Goal: Information Seeking & Learning: Learn about a topic

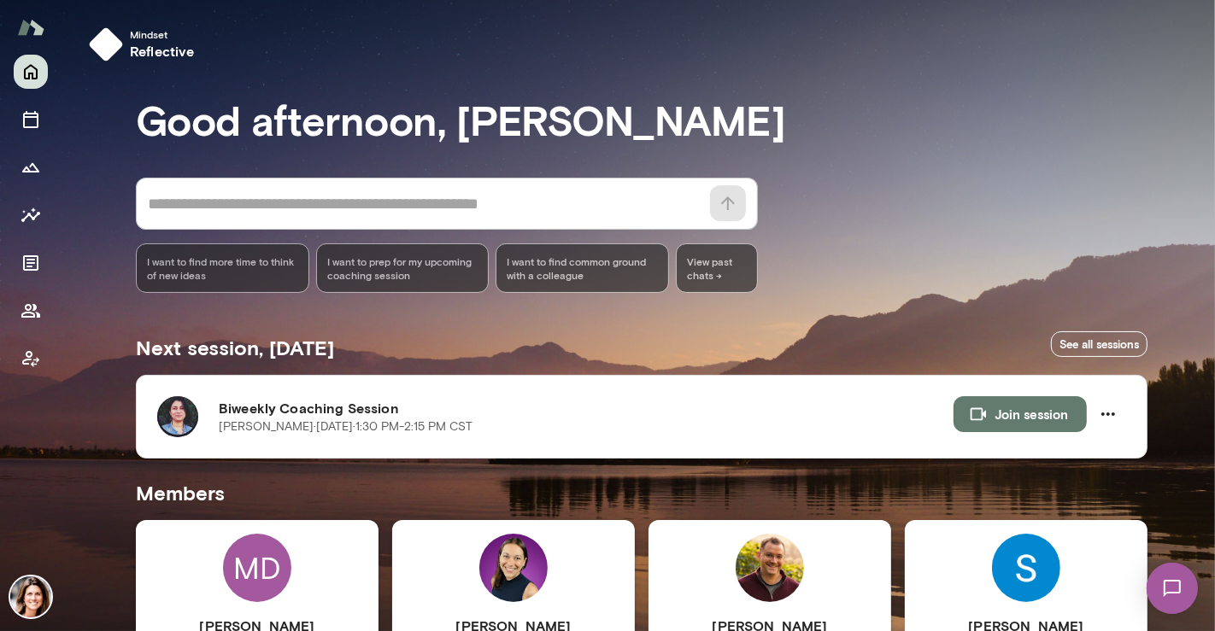
drag, startPoint x: 1211, startPoint y: 155, endPoint x: 1214, endPoint y: 271, distance: 115.4
click at [1214, 271] on div at bounding box center [607, 210] width 1215 height 421
drag, startPoint x: 1209, startPoint y: 277, endPoint x: 1212, endPoint y: 343, distance: 66.7
click at [1214, 341] on div at bounding box center [607, 210] width 1215 height 421
click at [1206, 385] on div at bounding box center [607, 210] width 1215 height 421
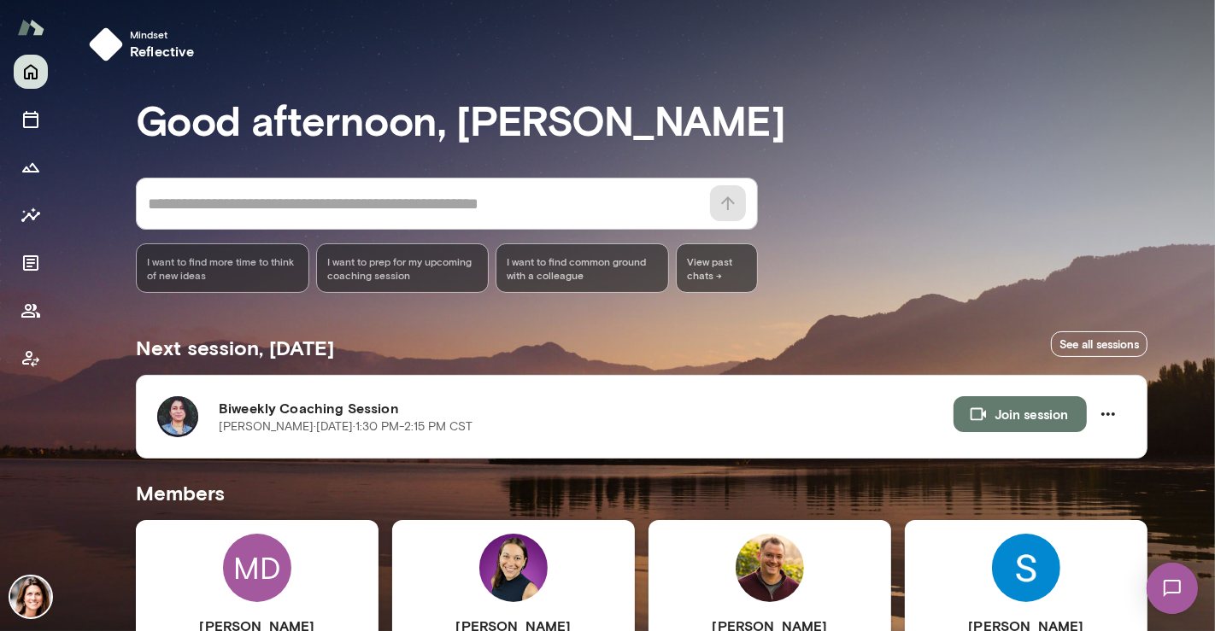
click at [1201, 394] on div at bounding box center [607, 210] width 1215 height 421
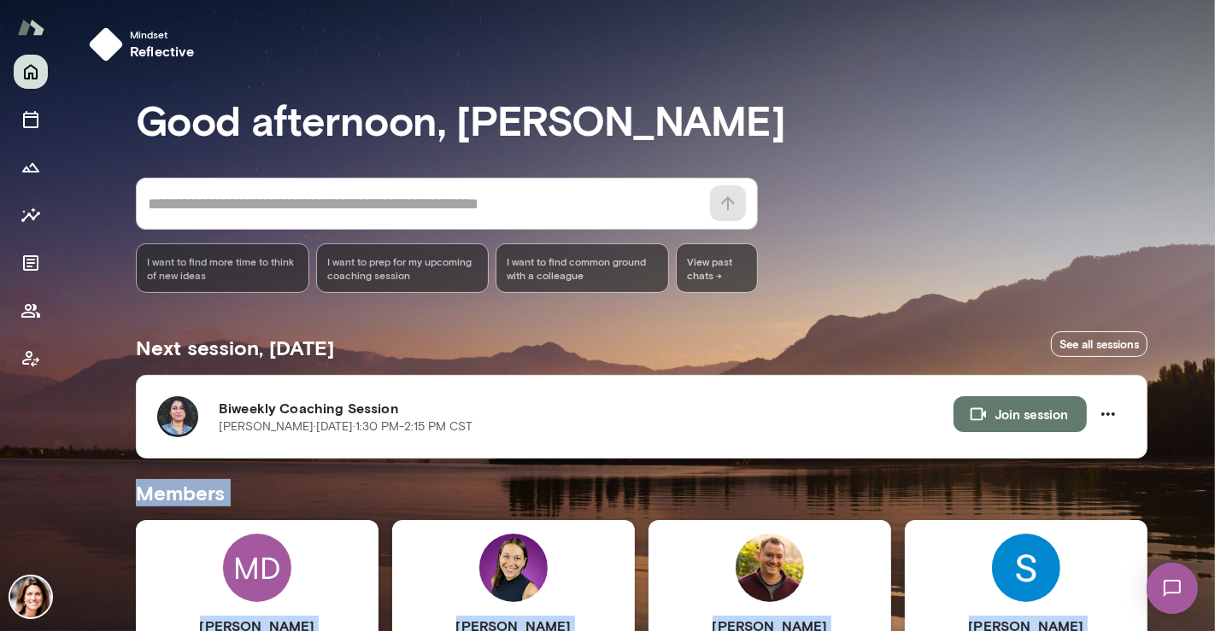
drag, startPoint x: 1208, startPoint y: 320, endPoint x: 1186, endPoint y: 444, distance: 125.9
click at [1209, 451] on div "Mindset reflective Good afternoon, [PERSON_NAME] * ​ ​ I want to find more time…" at bounding box center [607, 315] width 1215 height 631
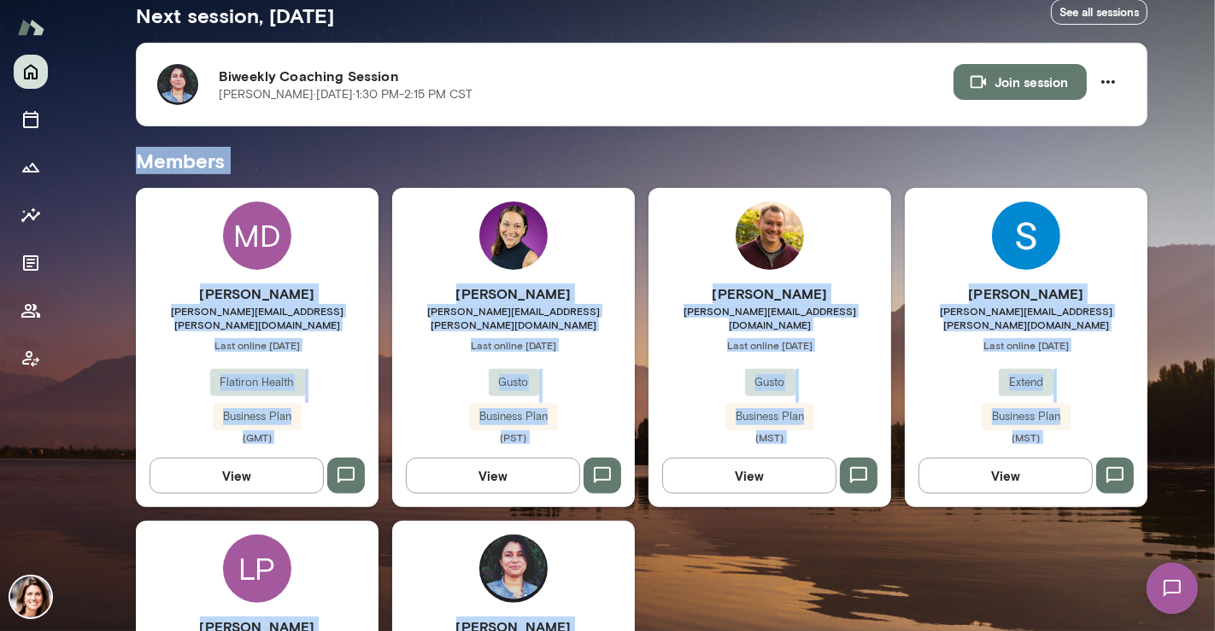
scroll to position [533, 0]
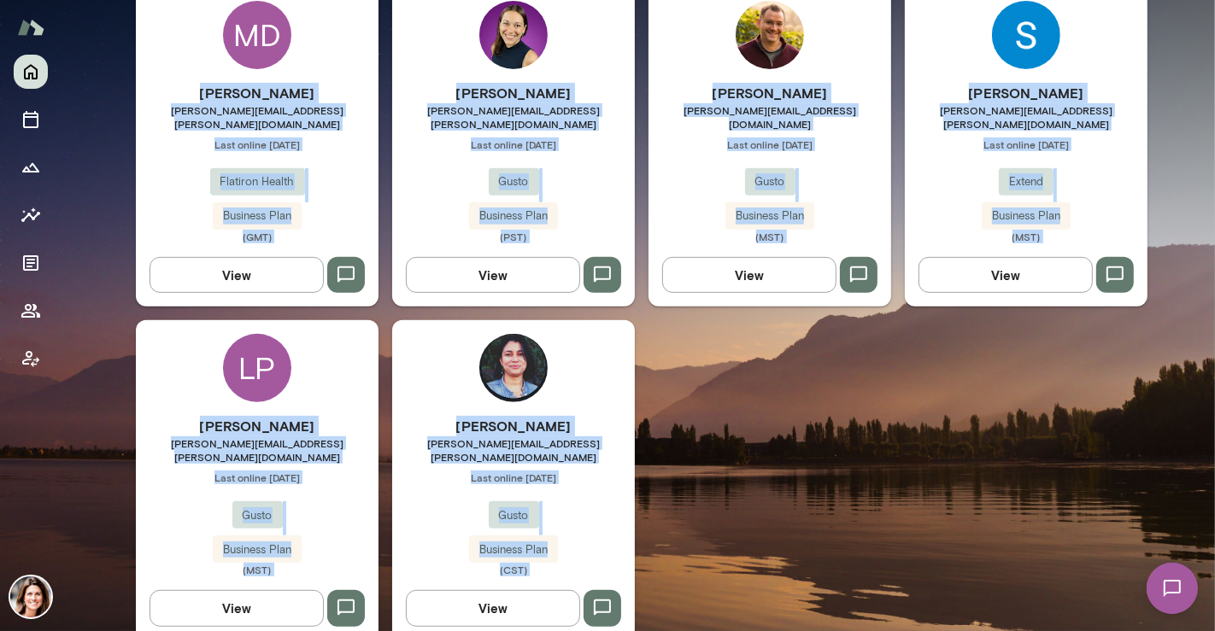
click at [582, 437] on span "[PERSON_NAME][EMAIL_ADDRESS][PERSON_NAME][DOMAIN_NAME]" at bounding box center [513, 450] width 243 height 27
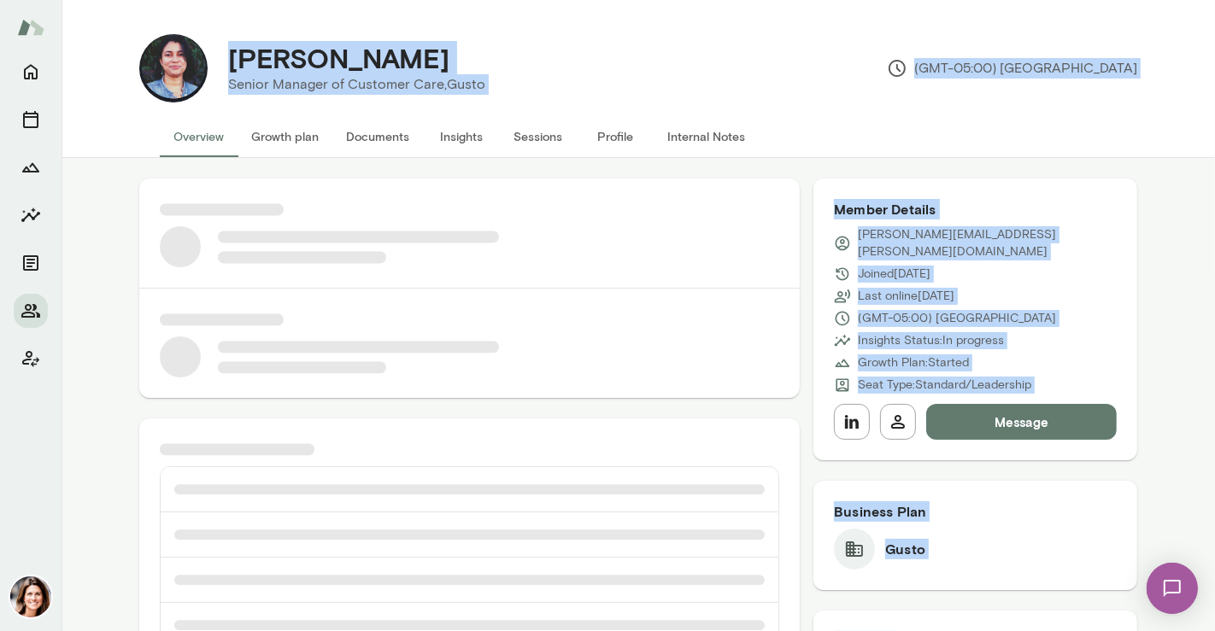
click at [549, 209] on div at bounding box center [469, 289] width 660 height 220
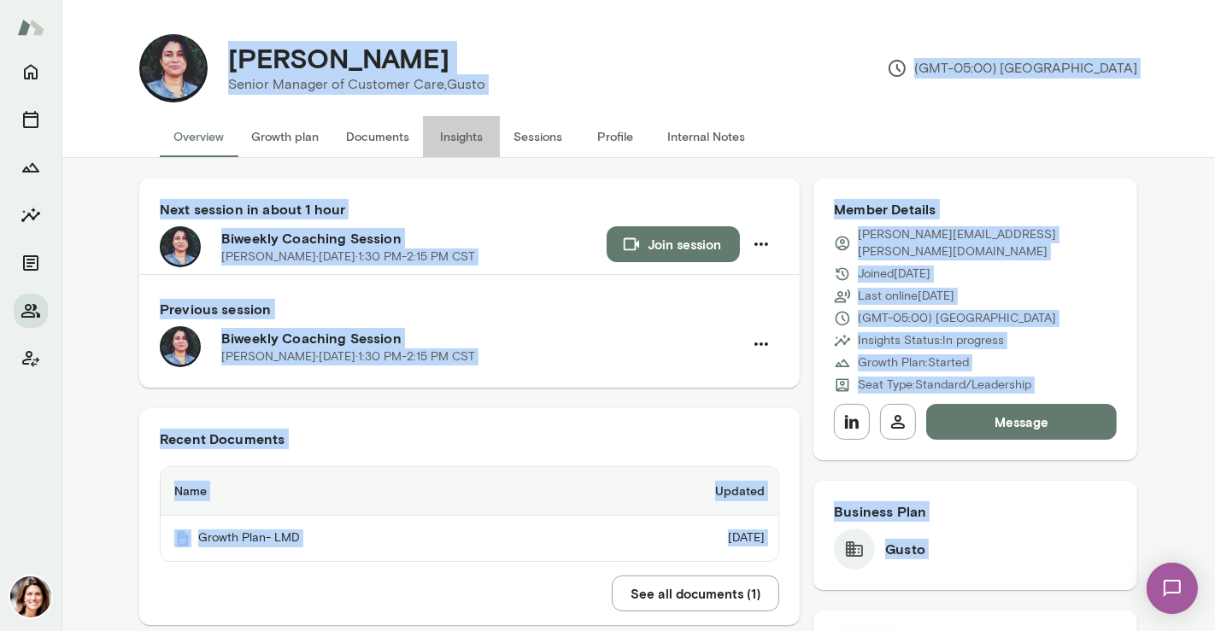
click at [447, 138] on button "Insights" at bounding box center [461, 136] width 77 height 41
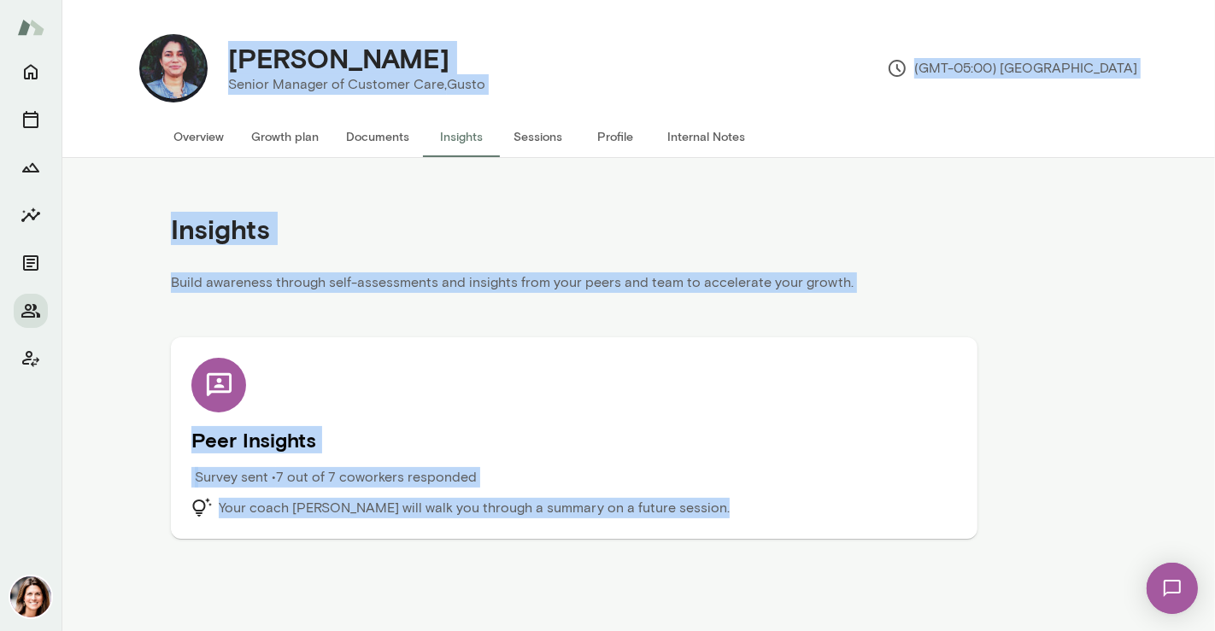
click at [412, 468] on p "Survey sent • 7 out of 7 coworkers responded" at bounding box center [336, 477] width 282 height 21
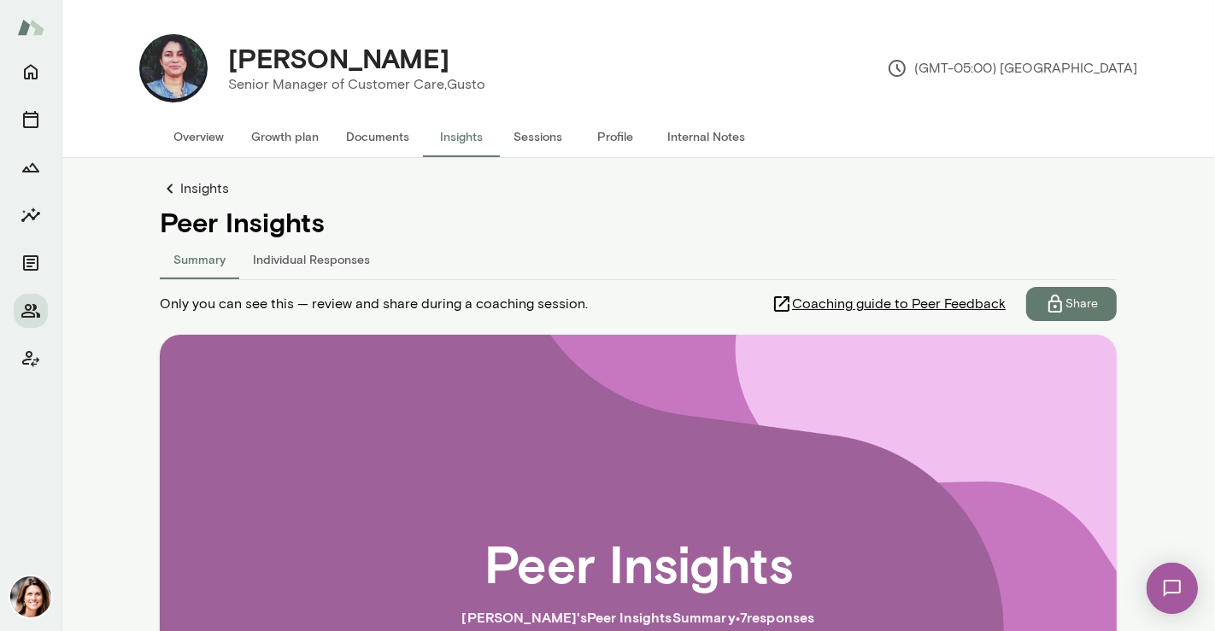
click at [883, 496] on div "Peer Insights [PERSON_NAME] 's Peer Insights Summary • 7 response s Get Started" at bounding box center [638, 605] width 848 height 431
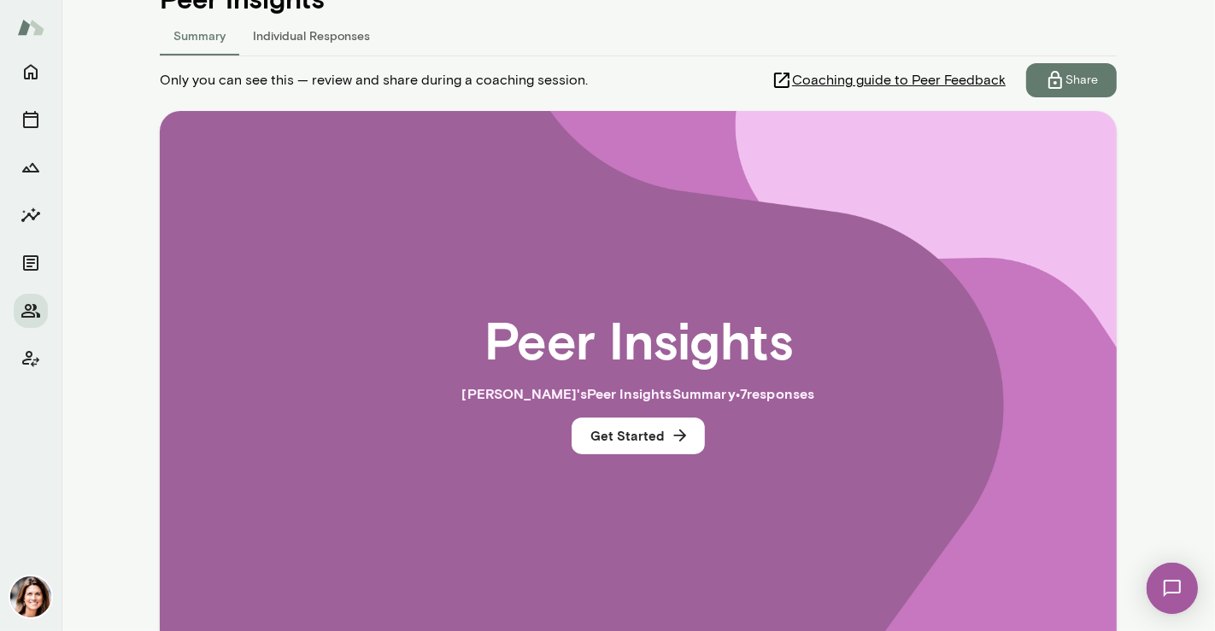
scroll to position [311, 0]
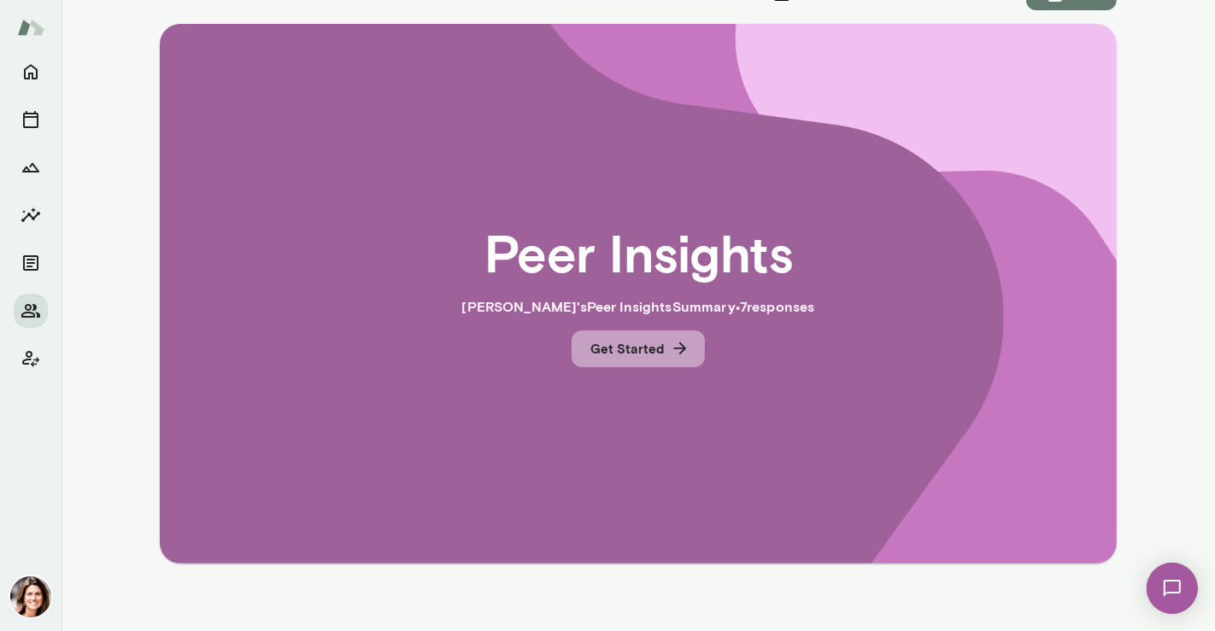
click at [671, 354] on icon "button" at bounding box center [680, 348] width 19 height 19
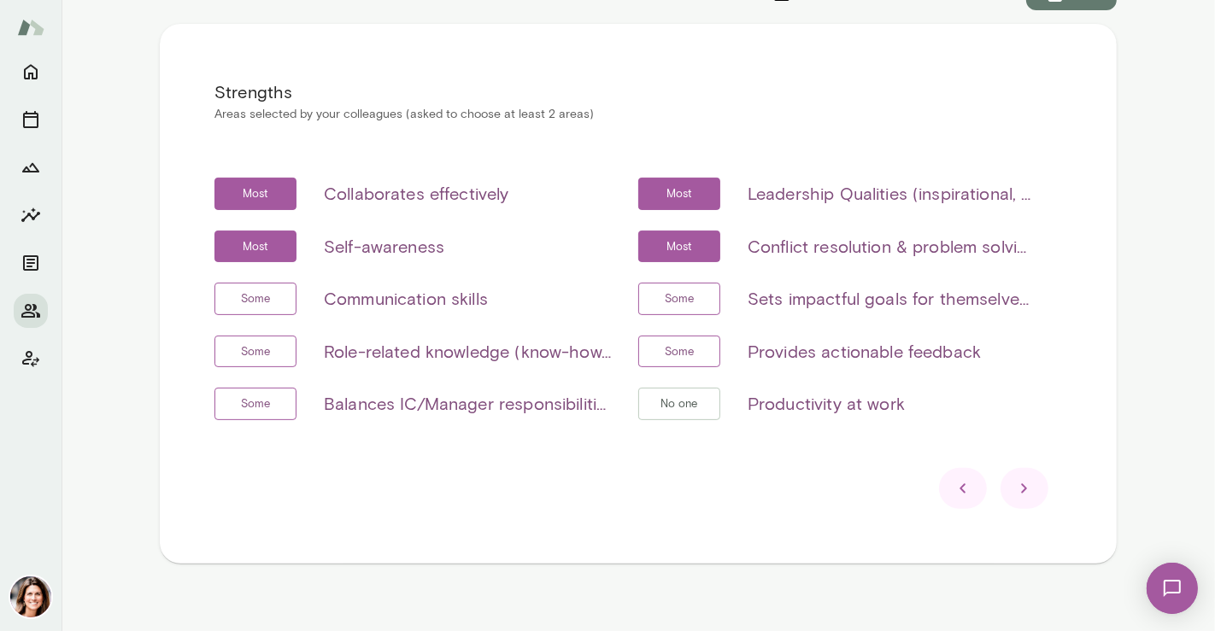
click at [825, 198] on h6 "Leadership Qualities (inspirational, visionary & strategic, empowerment & deleg…" at bounding box center [891, 193] width 287 height 27
drag, startPoint x: 740, startPoint y: 191, endPoint x: 1121, endPoint y: 205, distance: 381.3
click at [1211, 203] on main "[PERSON_NAME] Senior Manager of Customer Care, [PERSON_NAME] (GMT-05:00) [GEOGR…" at bounding box center [638, 315] width 1153 height 631
click at [1021, 197] on h6 "Leadership Qualities (inspirational, visionary & strategic, empowerment & deleg…" at bounding box center [891, 193] width 287 height 27
click at [957, 197] on h6 "Leadership Qualities (inspirational, visionary & strategic, empowerment & deleg…" at bounding box center [891, 193] width 287 height 27
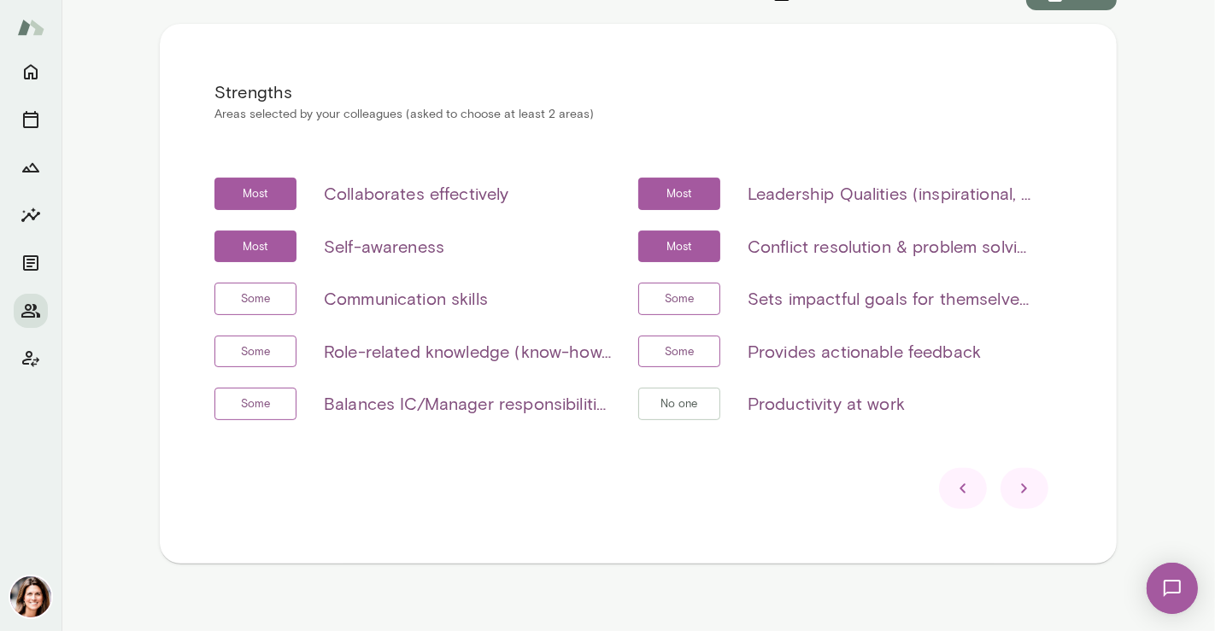
click at [1109, 317] on main "[PERSON_NAME] Senior Manager of Customer Care, [PERSON_NAME] (GMT-05:00) [GEOGR…" at bounding box center [638, 315] width 1153 height 631
click at [1018, 195] on h6 "Leadership Qualities (inspirational, visionary & strategic, empowerment & deleg…" at bounding box center [891, 193] width 287 height 27
drag, startPoint x: 816, startPoint y: 175, endPoint x: 789, endPoint y: 185, distance: 28.9
click at [814, 176] on div "Strengths Areas selected by your colleagues (asked to choose at least 2 areas) …" at bounding box center [638, 294] width 957 height 540
click at [762, 195] on h6 "Leadership Qualities (inspirational, visionary & strategic, empowerment & deleg…" at bounding box center [891, 193] width 287 height 27
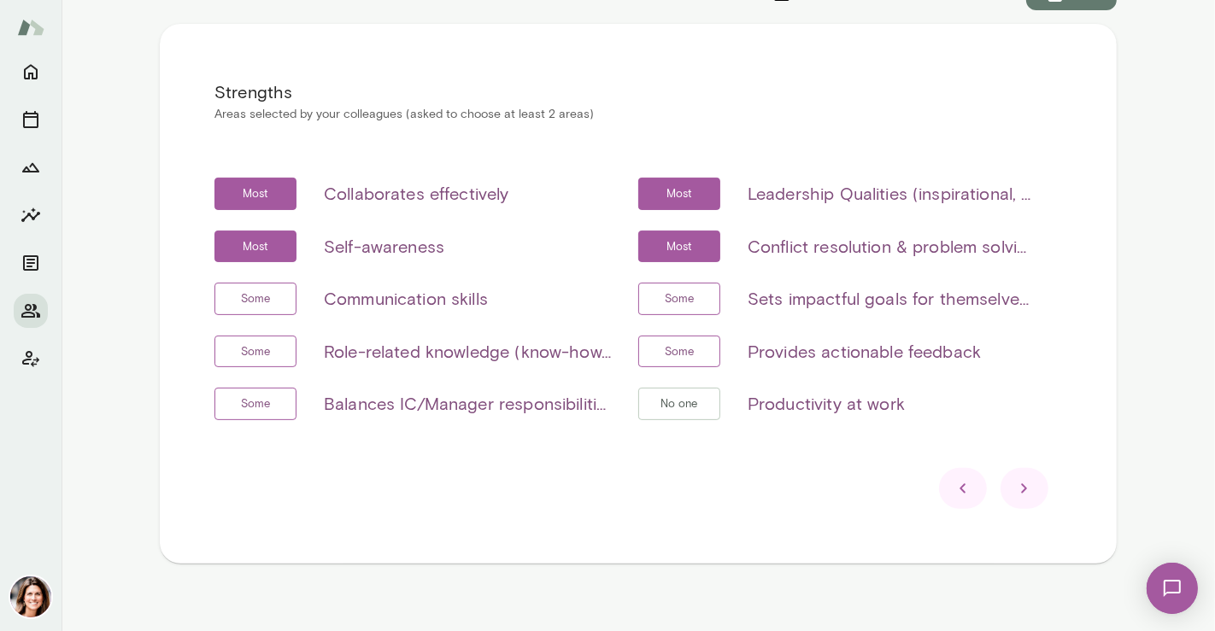
click at [507, 338] on h6 "Role-related knowledge (know-how, skills, etc)" at bounding box center [467, 351] width 287 height 27
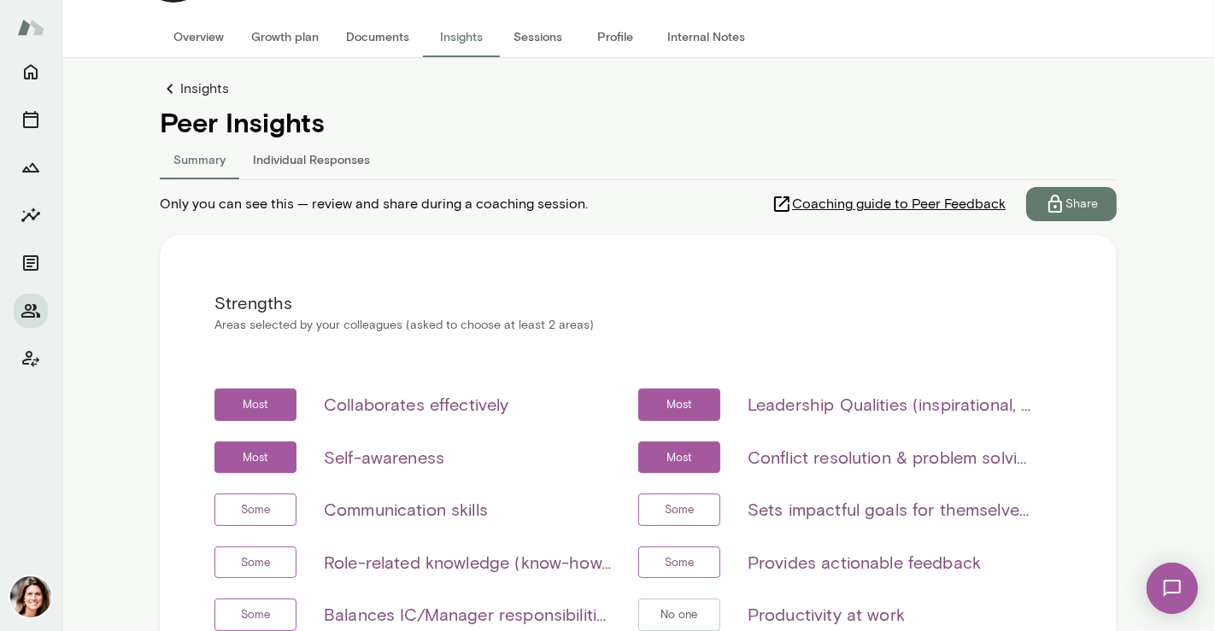
scroll to position [103, 0]
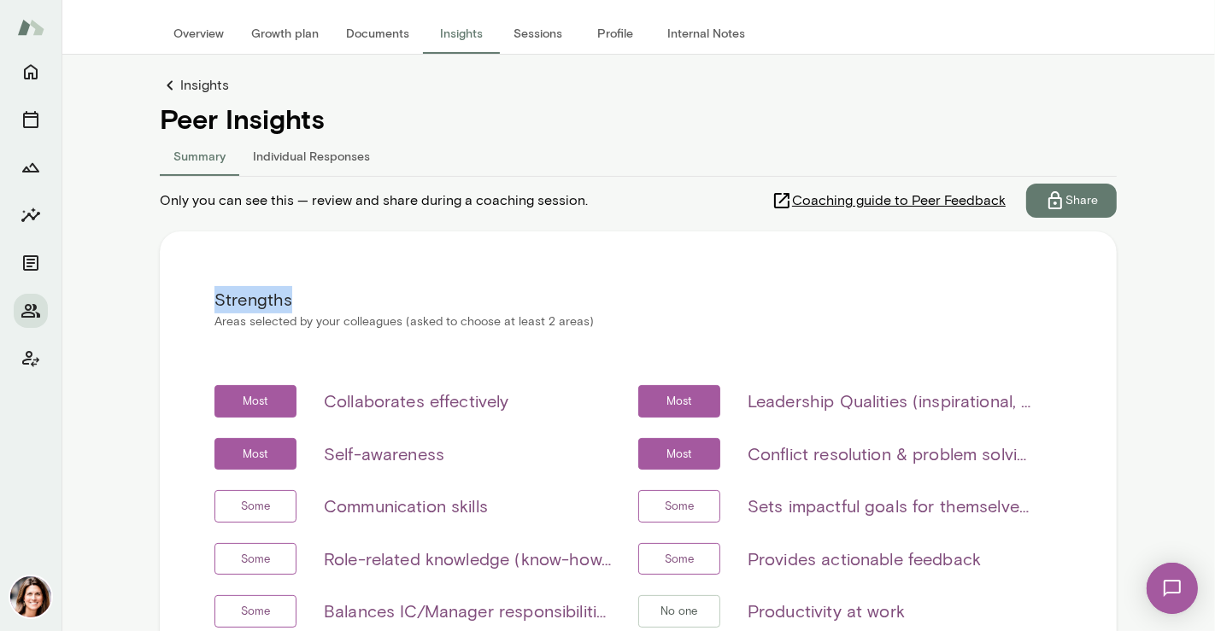
drag, startPoint x: 1200, startPoint y: 208, endPoint x: 1205, endPoint y: 270, distance: 61.7
click at [1205, 270] on main "[PERSON_NAME] Senior Manager of Customer Care, [PERSON_NAME] (GMT-05:00) [GEOGR…" at bounding box center [638, 315] width 1153 height 631
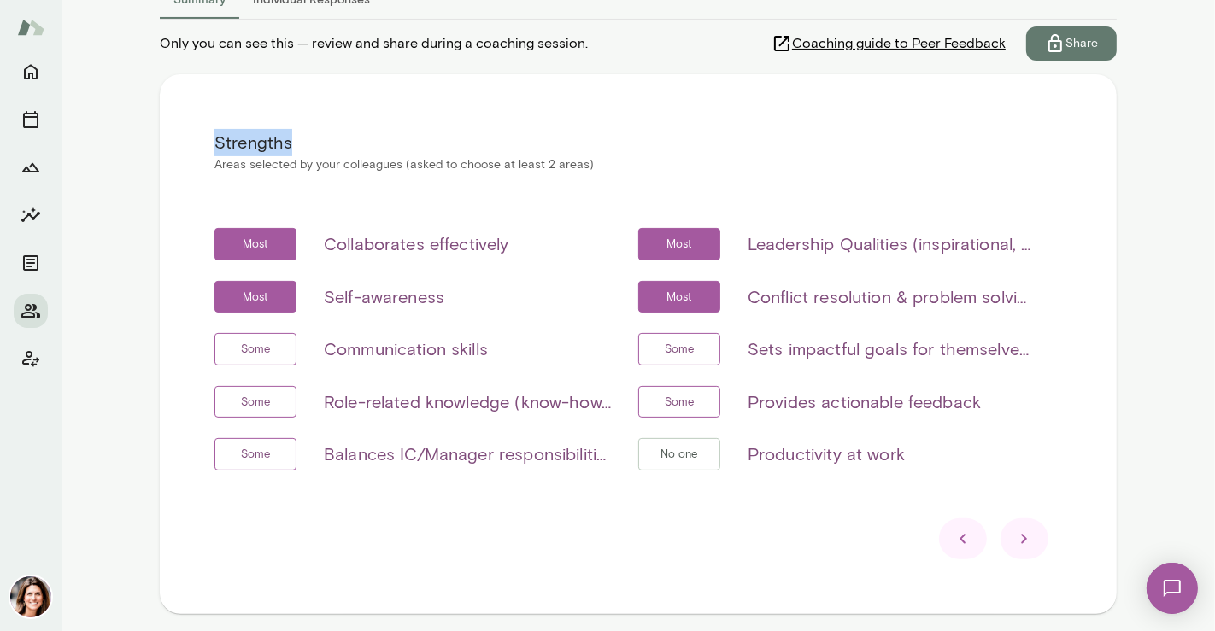
scroll to position [257, 0]
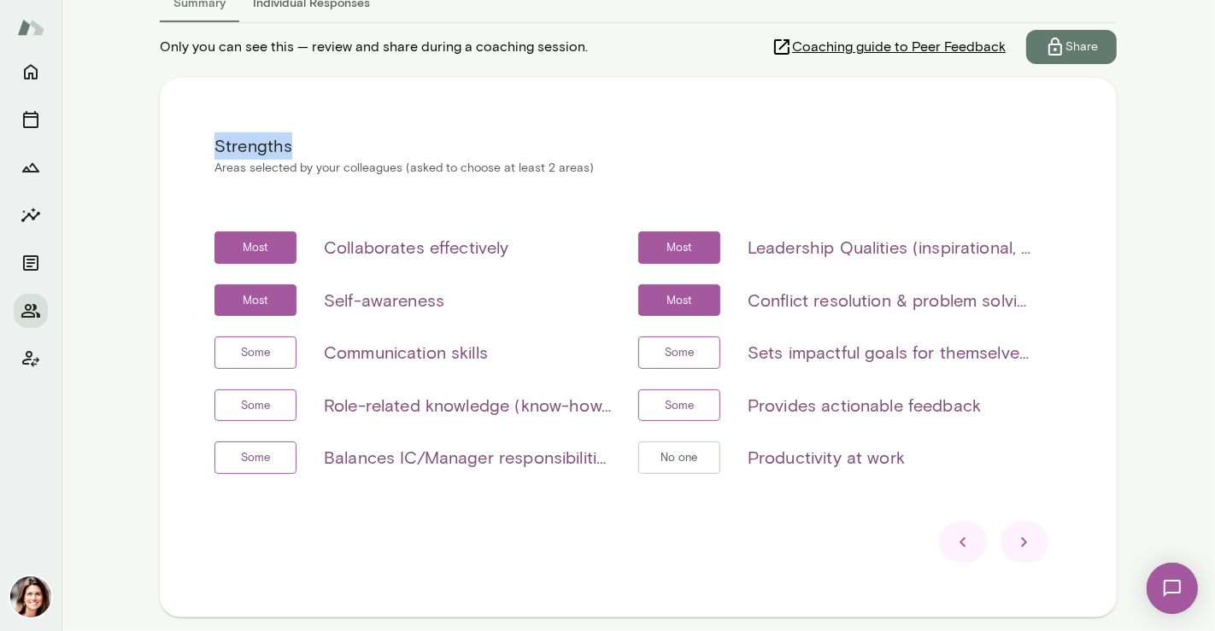
click at [859, 47] on span "Coaching guide to Peer Feedback" at bounding box center [899, 47] width 214 height 21
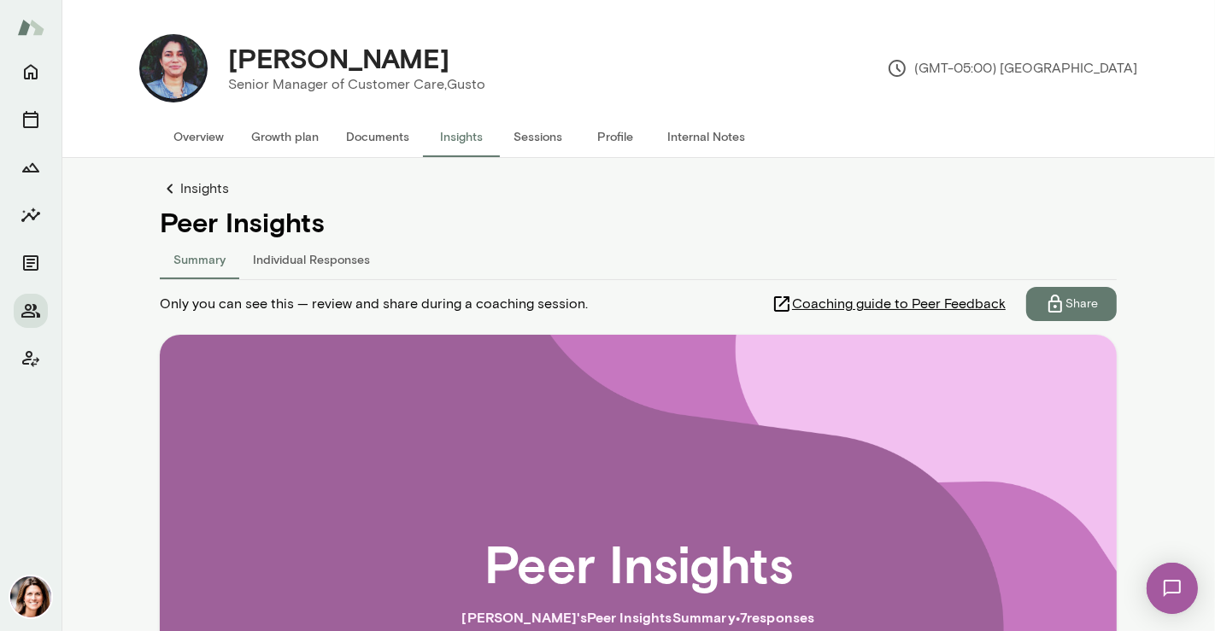
click at [713, 551] on h2 "Peer Insights" at bounding box center [638, 563] width 308 height 62
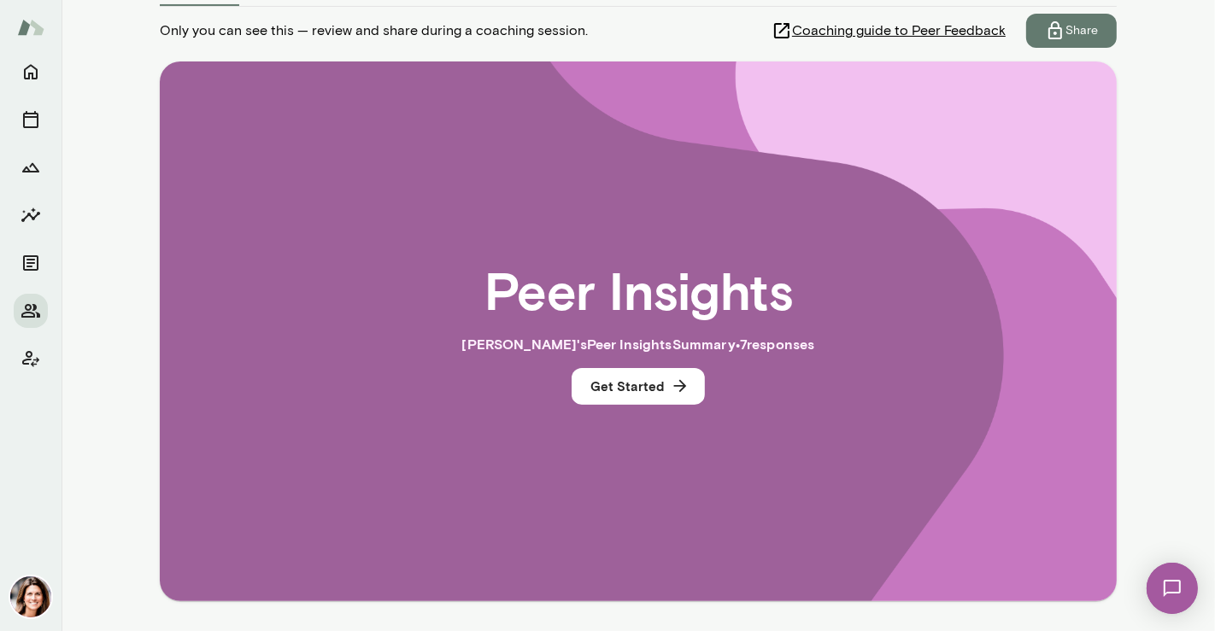
scroll to position [284, 0]
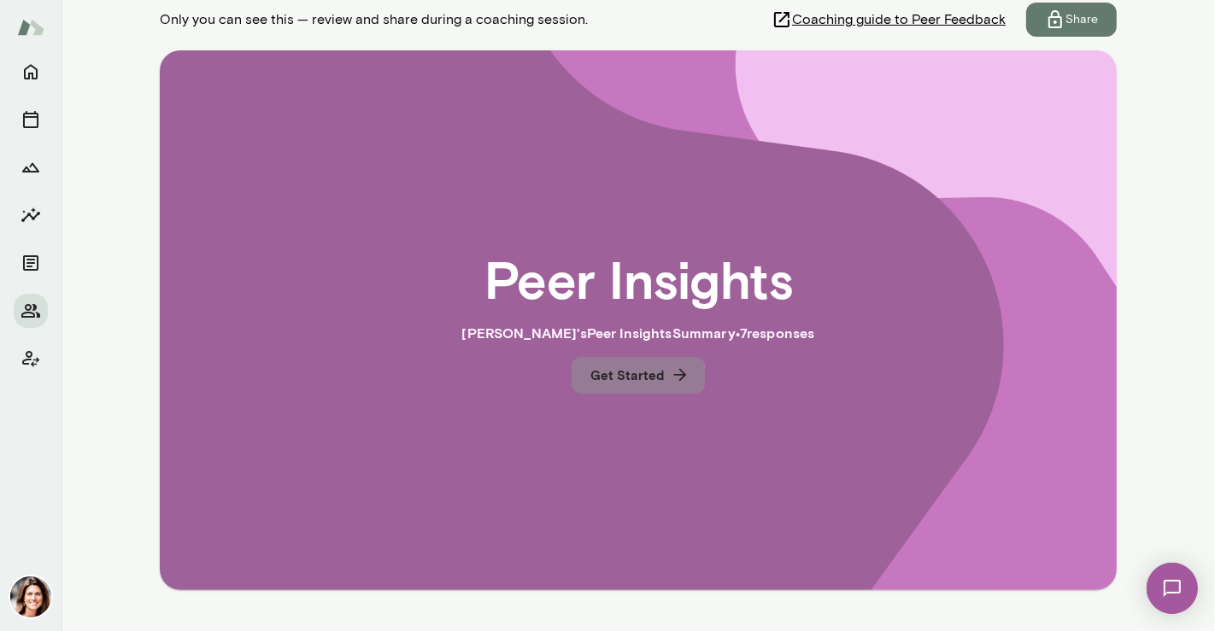
click at [607, 384] on button "Get Started" at bounding box center [638, 375] width 133 height 36
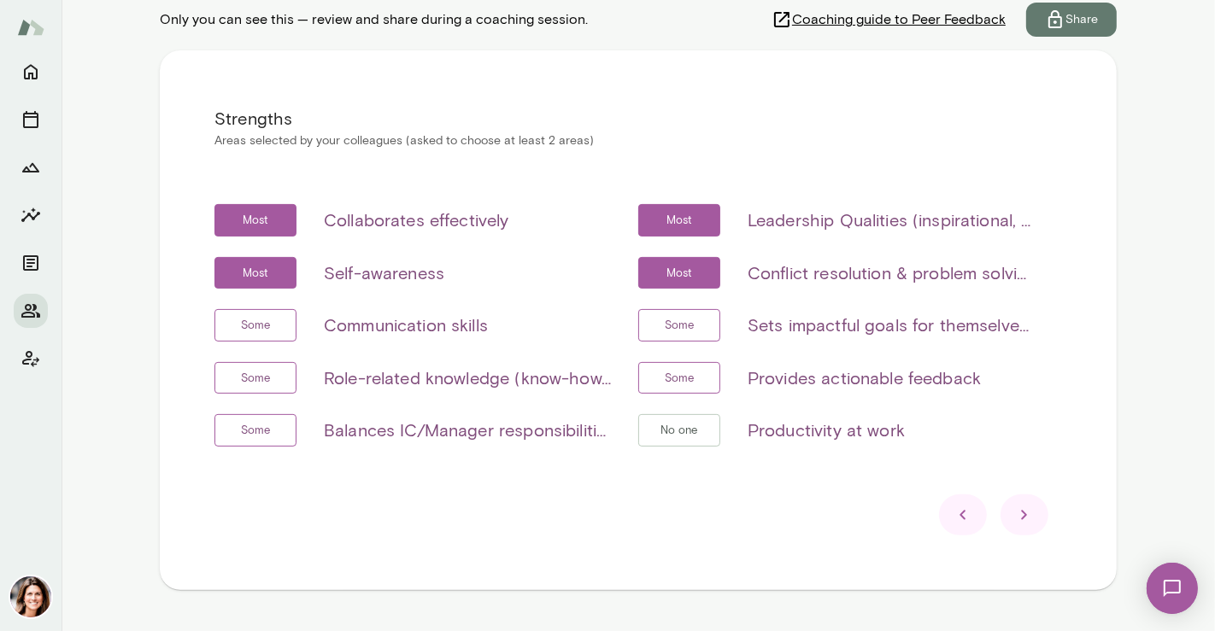
click at [1014, 522] on icon at bounding box center [1024, 515] width 21 height 21
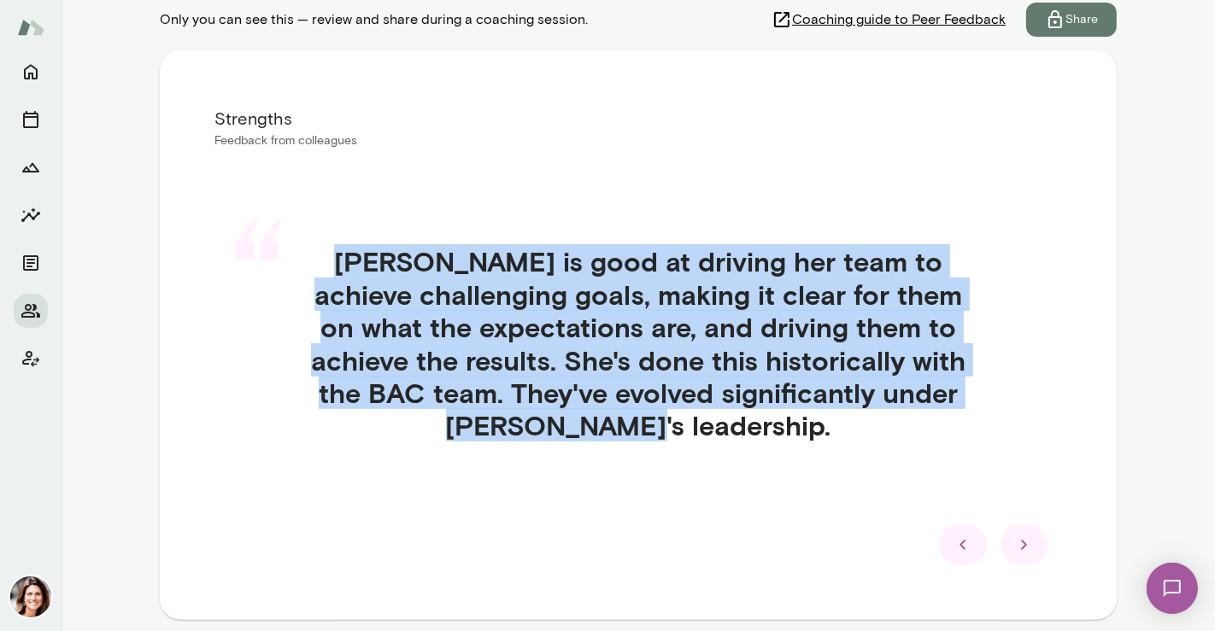
drag, startPoint x: 345, startPoint y: 264, endPoint x: 727, endPoint y: 428, distance: 415.6
click at [727, 428] on h4 "[PERSON_NAME] is good at driving her team to achieve challenging goals, making …" at bounding box center [637, 343] width 765 height 197
copy h4 "[PERSON_NAME] is good at driving her team to achieve challenging goals, making …"
click at [1027, 536] on icon at bounding box center [1024, 545] width 21 height 21
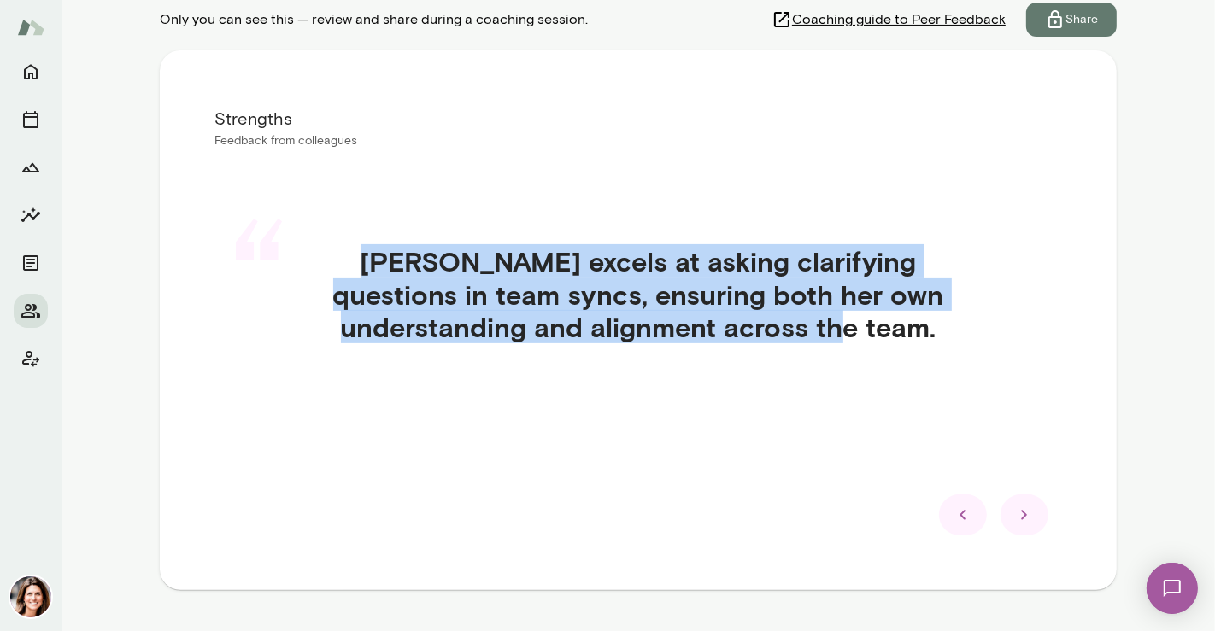
drag, startPoint x: 815, startPoint y: 333, endPoint x: 279, endPoint y: 261, distance: 540.6
click at [279, 261] on div "“ [PERSON_NAME] excels at asking clarifying questions in team syncs, ensuring b…" at bounding box center [638, 314] width 848 height 221
copy div "“ [PERSON_NAME] excels at asking clarifying questions in team syncs, ensuring b…"
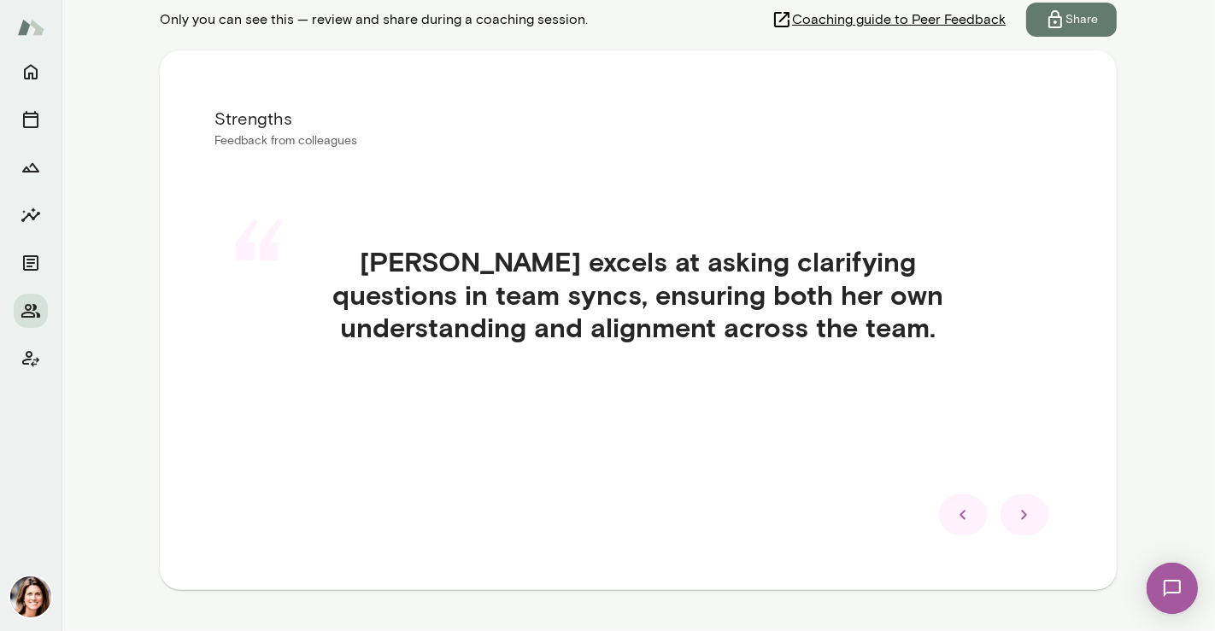
click at [1033, 507] on div at bounding box center [1024, 515] width 48 height 41
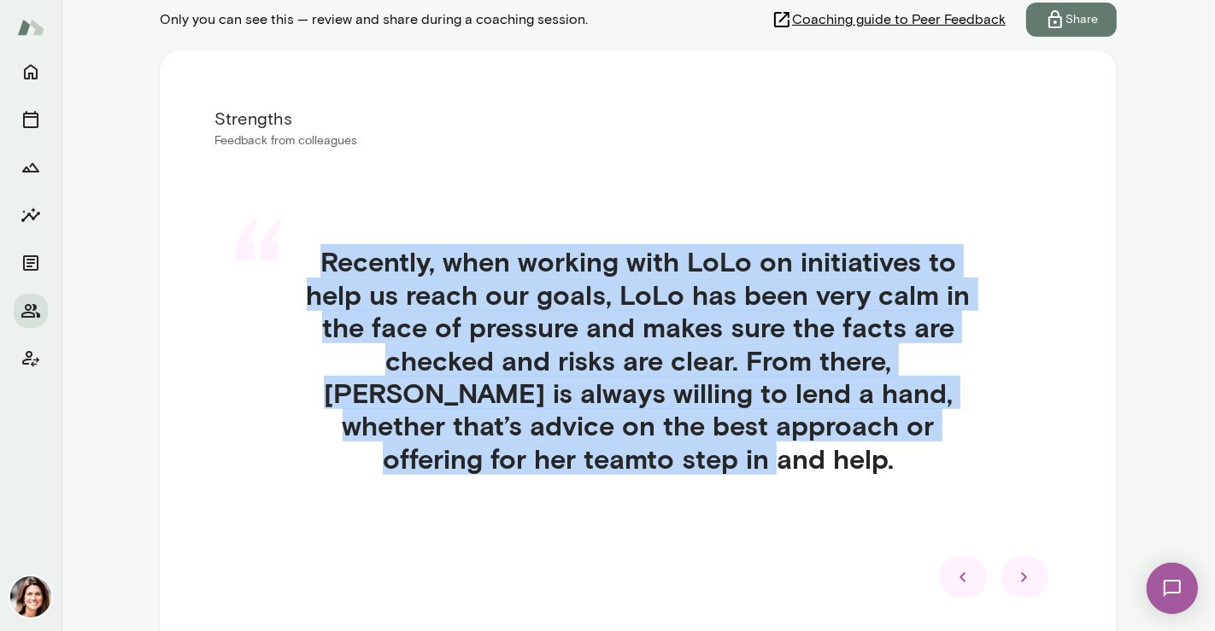
drag, startPoint x: 696, startPoint y: 457, endPoint x: 314, endPoint y: 255, distance: 432.3
click at [314, 255] on h4 "Recently, when working with LoLo on initiatives to help us reach our goals, LoL…" at bounding box center [637, 360] width 765 height 230
copy h4 "Recently, when working with LoLo on initiatives to help us reach our goals, LoL…"
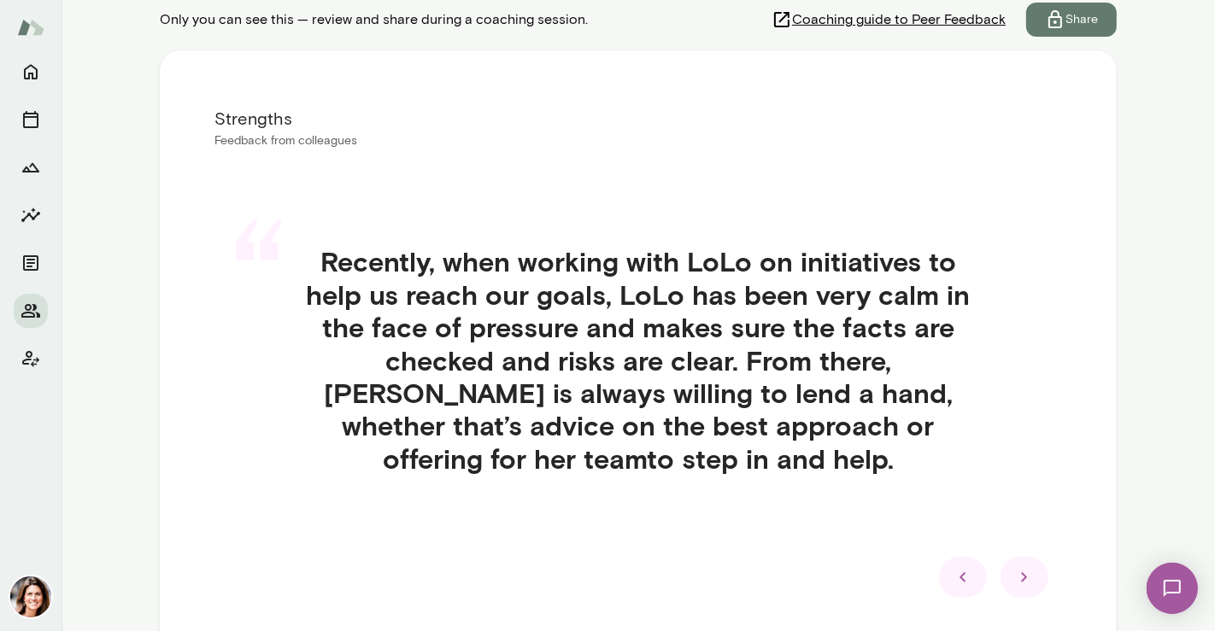
click at [1012, 565] on div at bounding box center [1024, 577] width 48 height 41
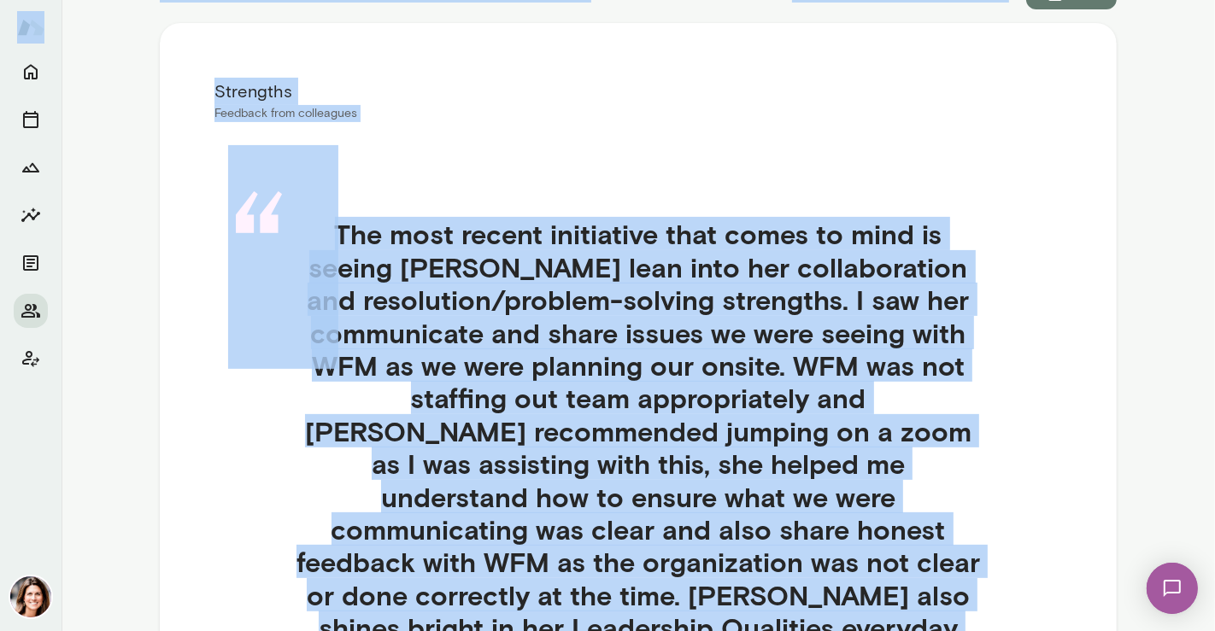
scroll to position [226, 0]
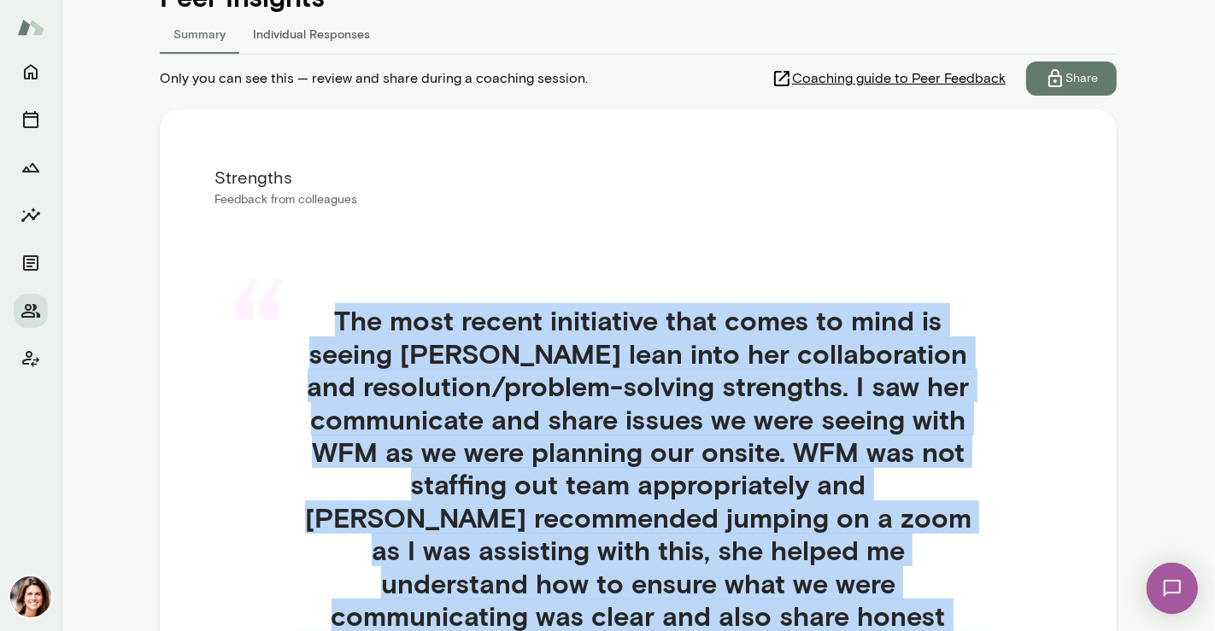
drag, startPoint x: 739, startPoint y: 401, endPoint x: 333, endPoint y: 311, distance: 415.6
click at [333, 311] on h4 "The most recent initiative that comes to mind is seeing [PERSON_NAME] lean into…" at bounding box center [637, 566] width 765 height 525
copy h4 "The most recent initiative that comes to mind is seeing [PERSON_NAME] lean into…"
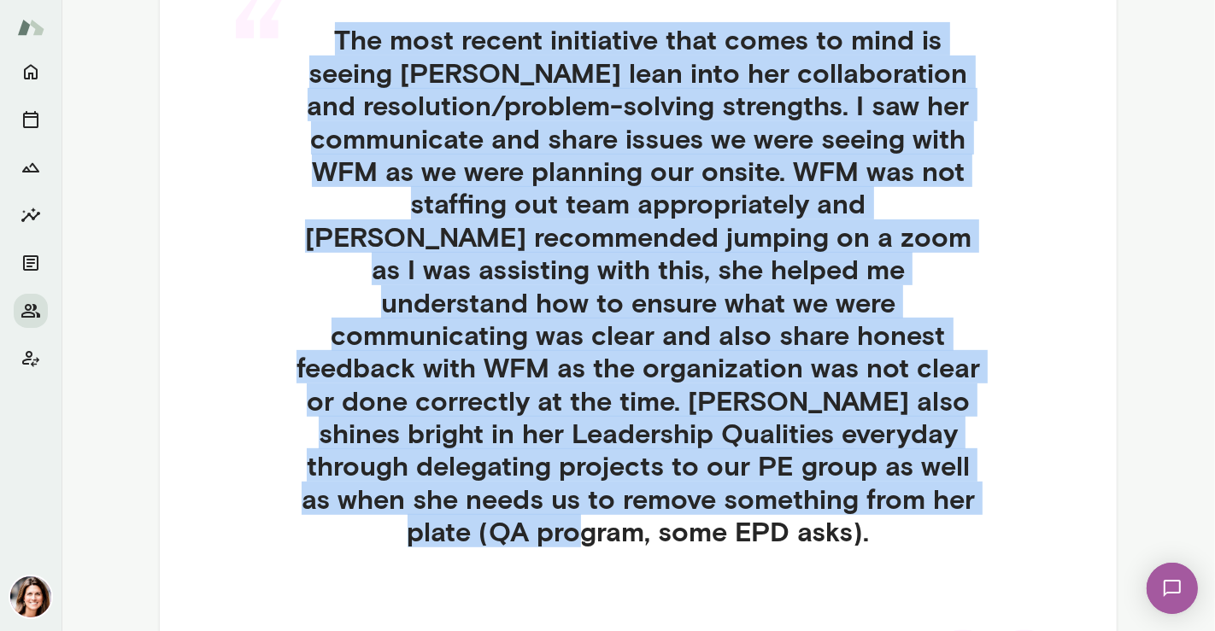
scroll to position [527, 0]
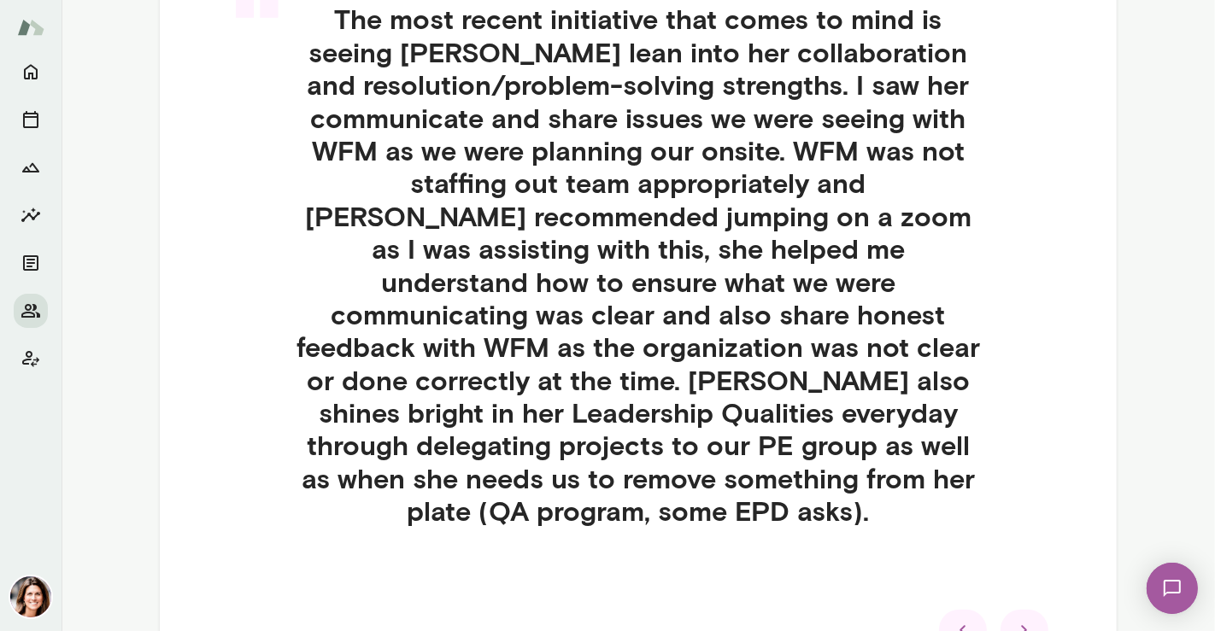
click at [1012, 615] on div at bounding box center [1024, 630] width 48 height 41
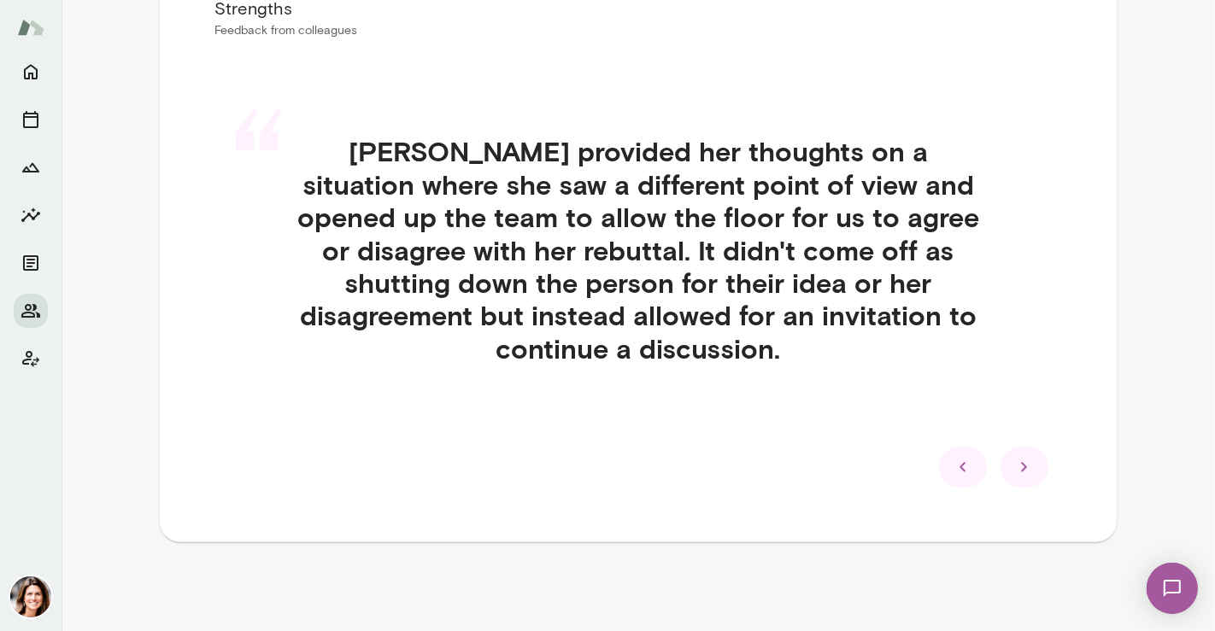
scroll to position [394, 0]
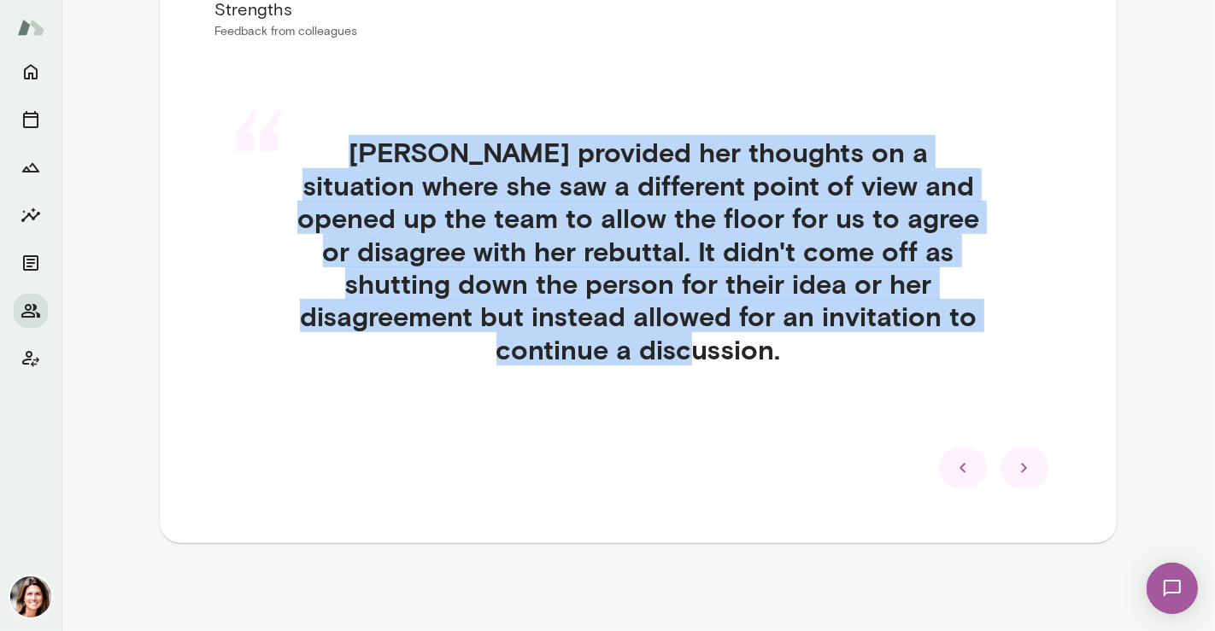
drag, startPoint x: 715, startPoint y: 352, endPoint x: 308, endPoint y: 156, distance: 452.1
click at [308, 156] on h4 "[PERSON_NAME] provided her thoughts on a situation where she saw a different po…" at bounding box center [637, 251] width 765 height 230
copy h4 "[PERSON_NAME] provided her thoughts on a situation where she saw a different po…"
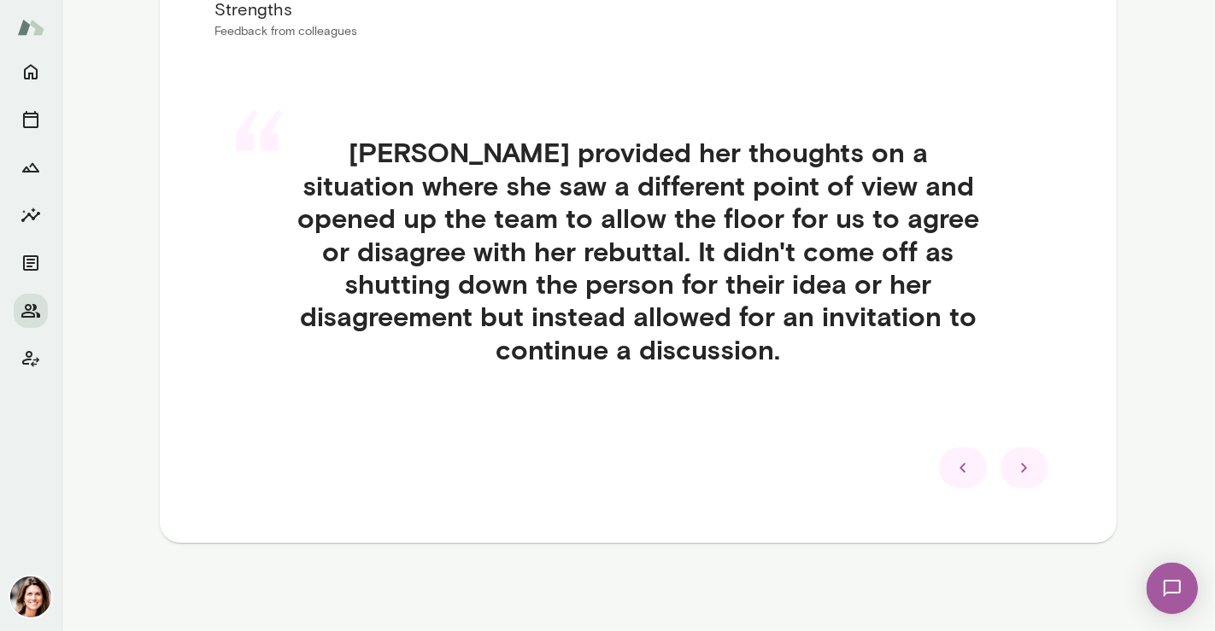
click at [1029, 495] on div "Strengths Feedback from colleagues “ [PERSON_NAME] provided her thoughts on a s…" at bounding box center [638, 242] width 957 height 602
click at [1024, 476] on icon at bounding box center [1024, 468] width 21 height 21
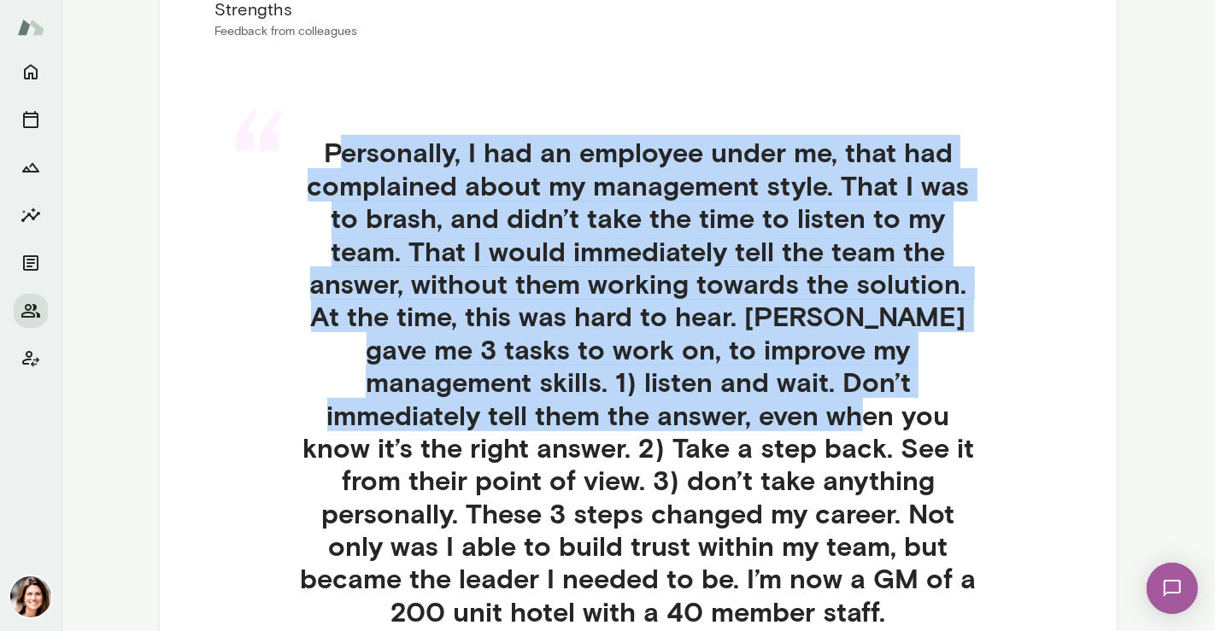
drag, startPoint x: 330, startPoint y: 153, endPoint x: 605, endPoint y: 398, distance: 368.5
click at [605, 398] on h4 "Personally, I had an employee under me, that had complained about my management…" at bounding box center [637, 382] width 765 height 492
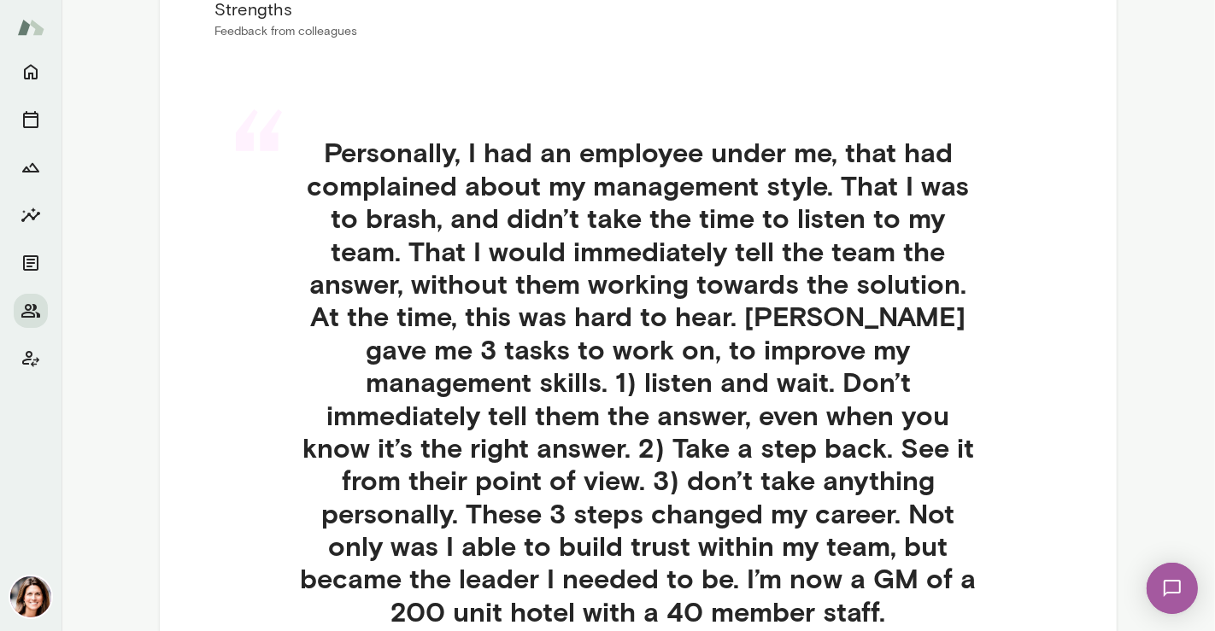
drag, startPoint x: 796, startPoint y: 584, endPoint x: 783, endPoint y: 589, distance: 13.5
click at [795, 584] on h4 "Personally, I had an employee under me, that had complained about my management…" at bounding box center [637, 382] width 765 height 492
click at [732, 601] on h4 "Personally, I had an employee under me, that had complained about my management…" at bounding box center [637, 382] width 765 height 492
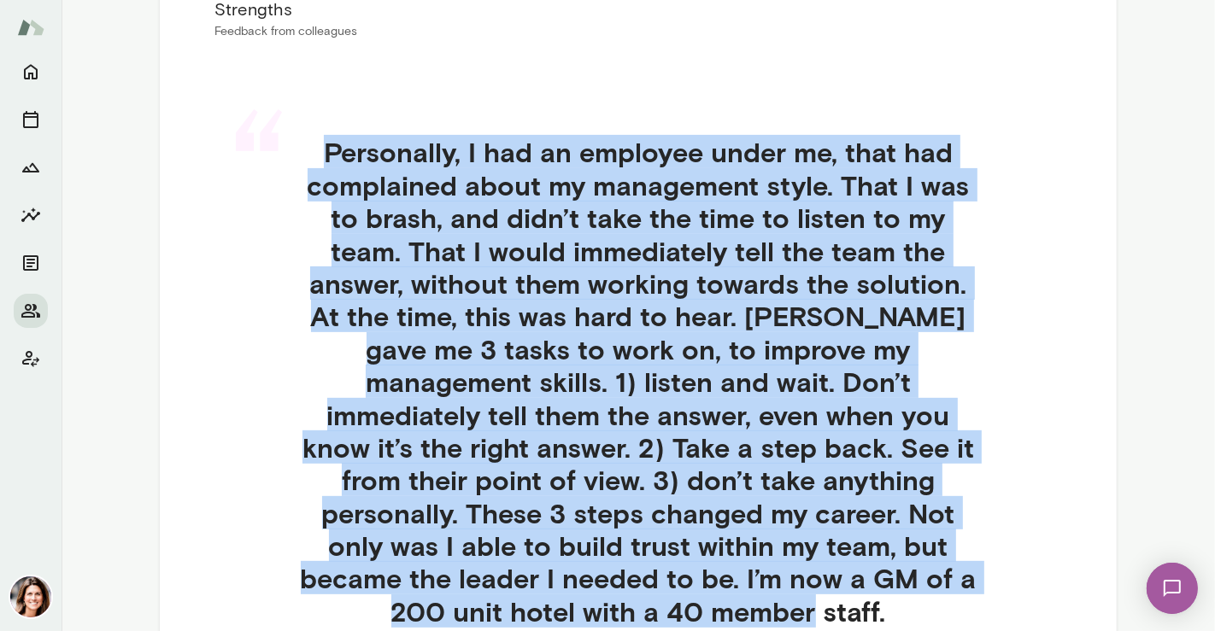
drag, startPoint x: 716, startPoint y: 608, endPoint x: 286, endPoint y: 144, distance: 632.4
click at [285, 144] on h4 "Personally, I had an employee under me, that had complained about my management…" at bounding box center [637, 382] width 765 height 492
copy h4 "Personally, I had an employee under me, that had complained about my management…"
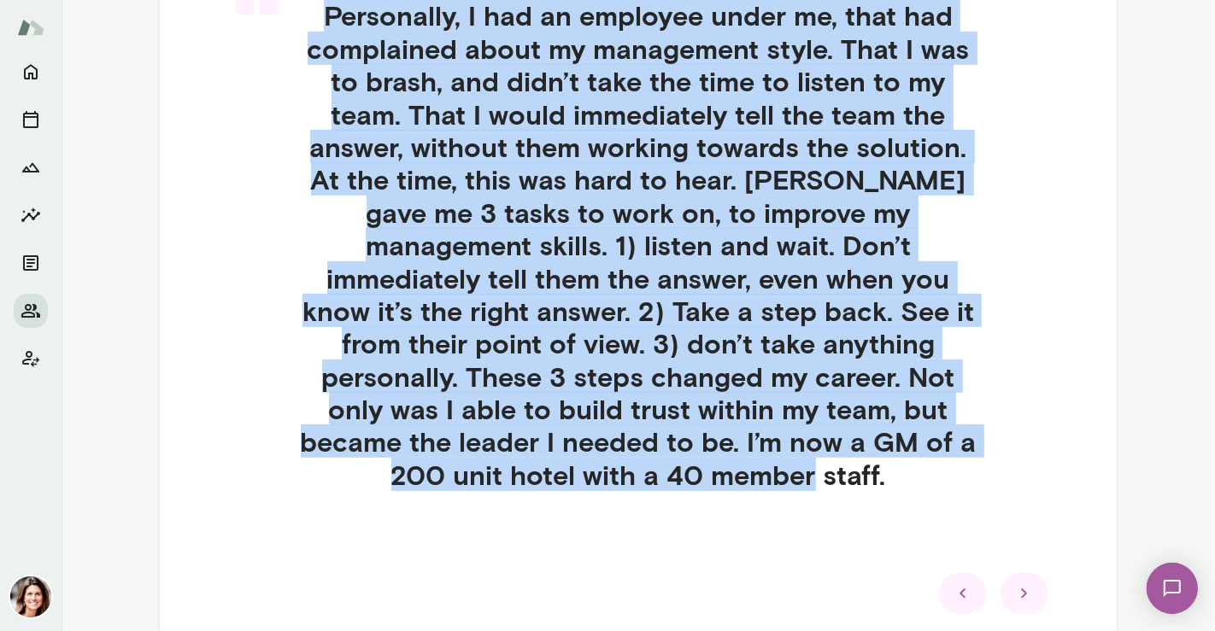
scroll to position [550, 0]
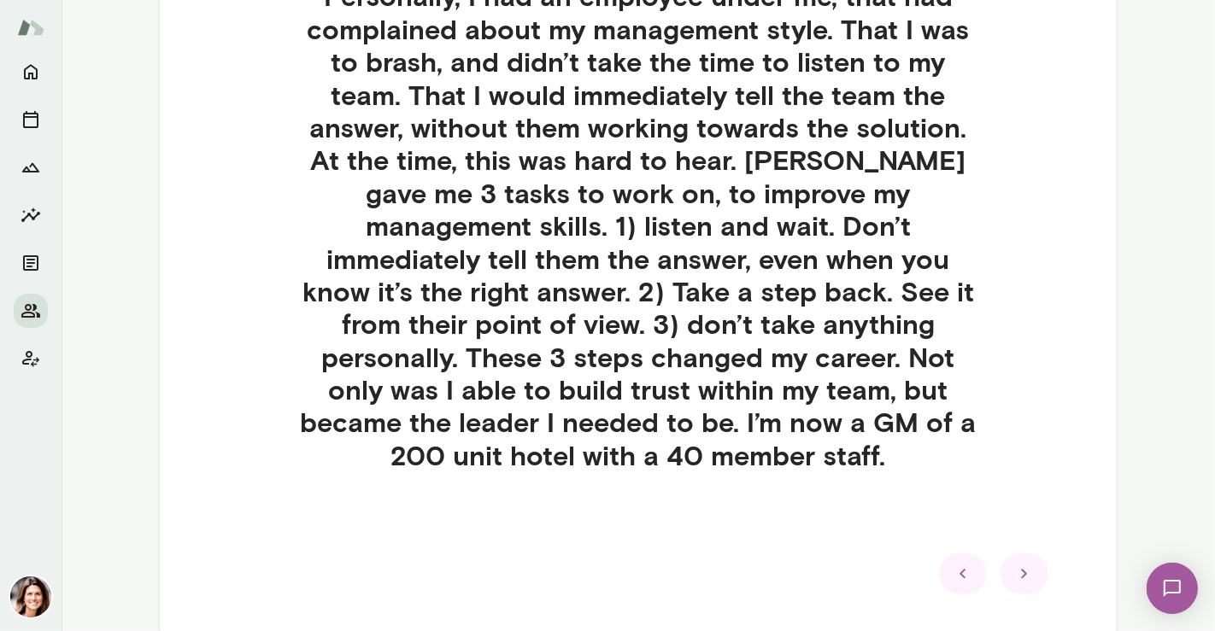
click at [991, 578] on div at bounding box center [638, 574] width 848 height 41
click at [1022, 574] on icon at bounding box center [1024, 574] width 21 height 21
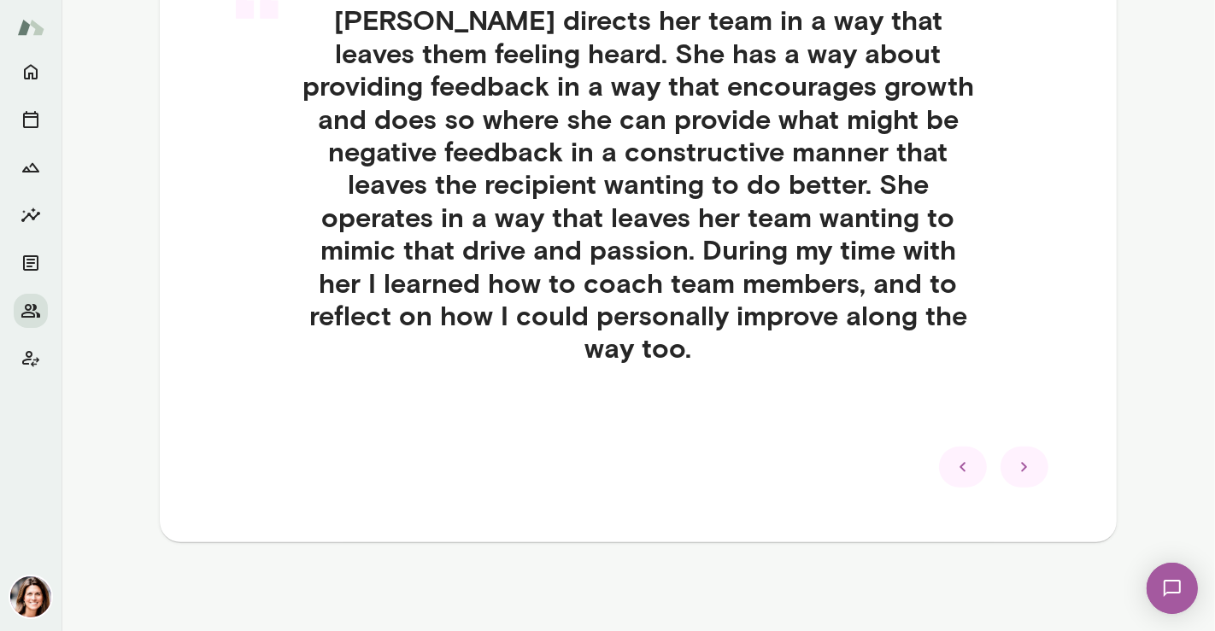
scroll to position [493, 0]
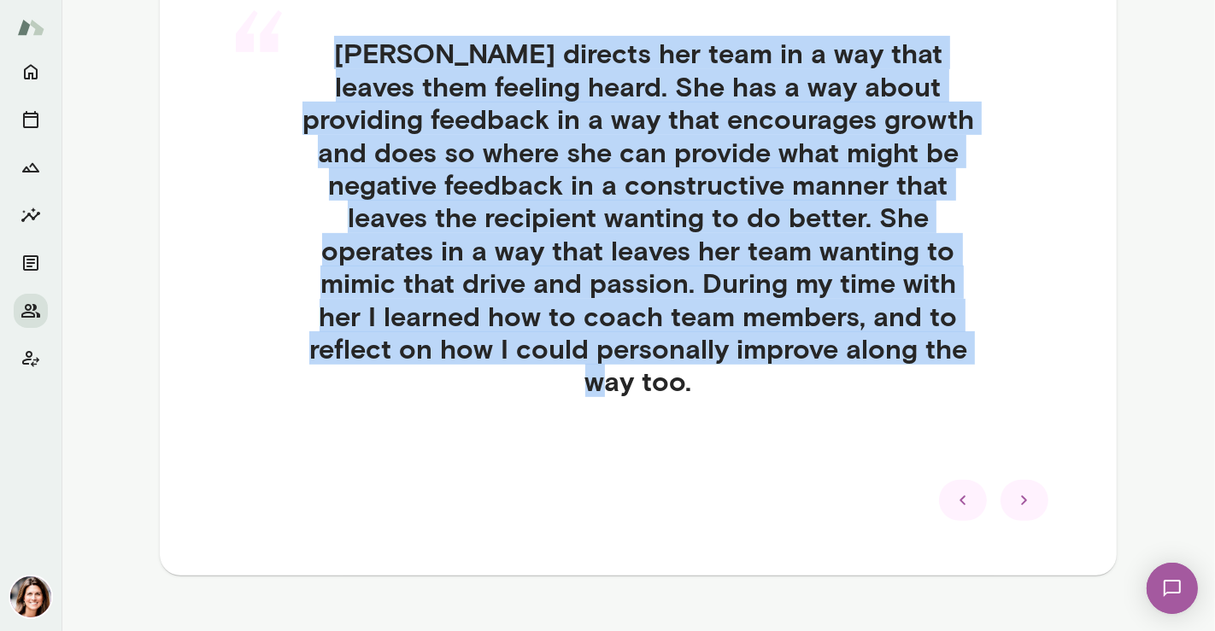
drag, startPoint x: 878, startPoint y: 352, endPoint x: 317, endPoint y: 51, distance: 636.8
click at [317, 51] on h4 "[PERSON_NAME] directs her team in a way that leaves them feeling heard. She has…" at bounding box center [637, 217] width 765 height 361
copy h4 "[PERSON_NAME] directs her team in a way that leaves them feeling heard. She has…"
click at [1026, 490] on icon at bounding box center [1024, 500] width 21 height 21
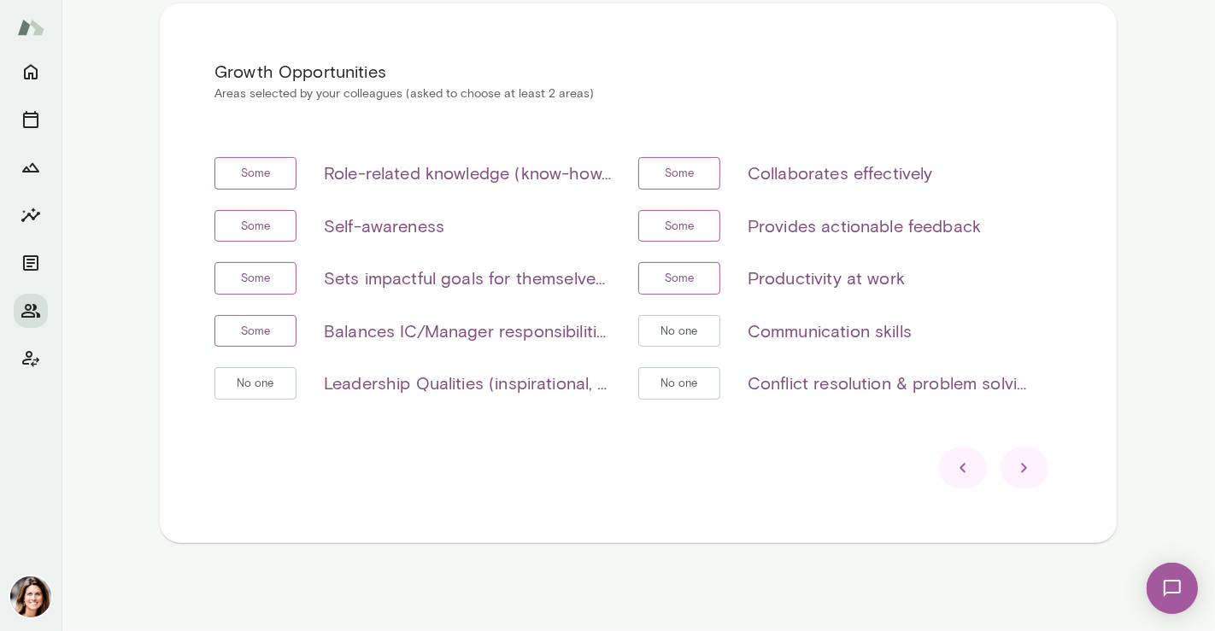
click at [681, 491] on div "Growth Opportunities Areas selected by your colleagues (asked to choose at leas…" at bounding box center [638, 273] width 957 height 540
click at [1029, 479] on div at bounding box center [1024, 468] width 48 height 41
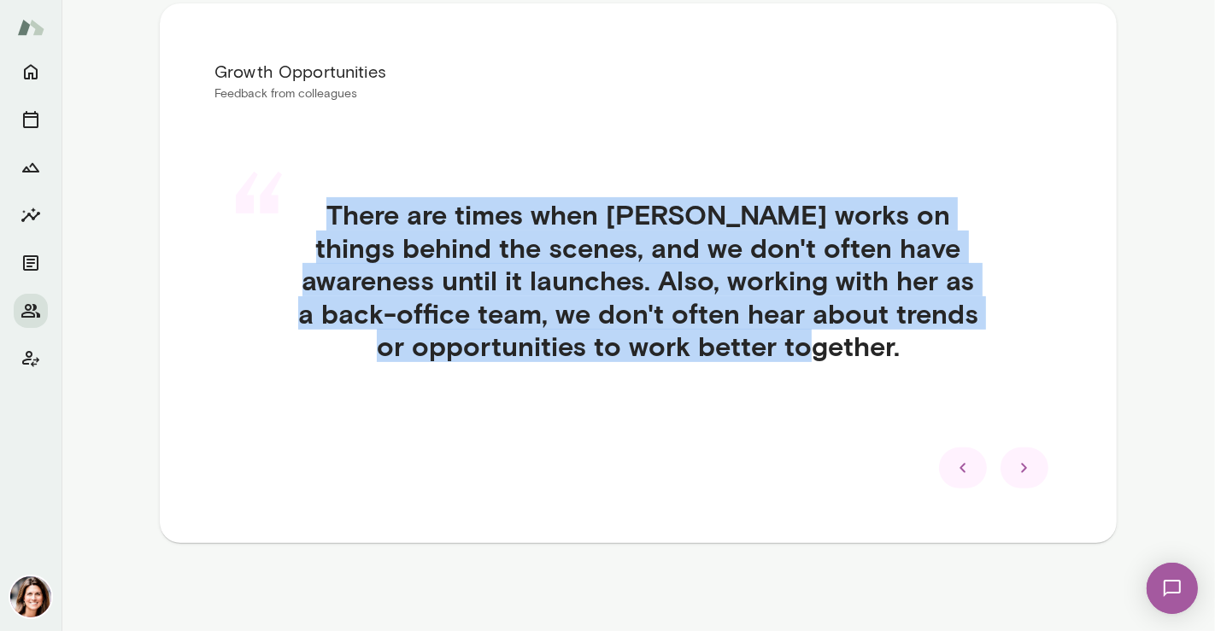
drag, startPoint x: 873, startPoint y: 350, endPoint x: 275, endPoint y: 208, distance: 614.8
click at [275, 208] on div "“ There are times when [PERSON_NAME] works on things behind the scenes, and we …" at bounding box center [638, 300] width 848 height 287
copy div "“ There are times when [PERSON_NAME] works on things behind the scenes, and we …"
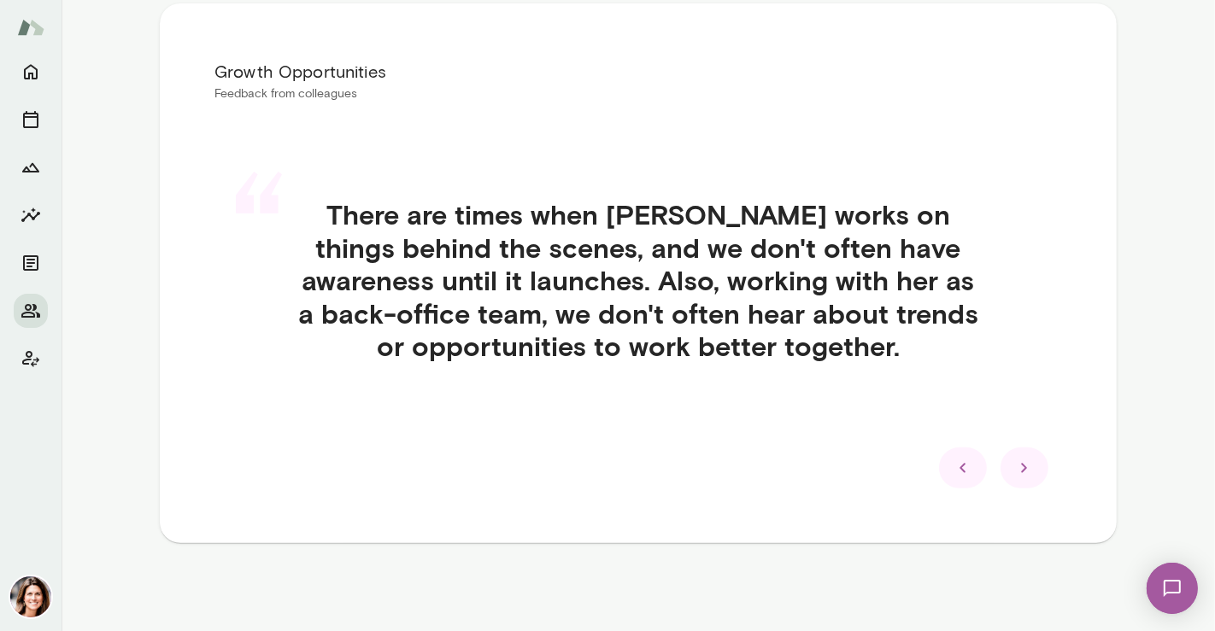
click at [1006, 461] on div at bounding box center [1024, 468] width 48 height 41
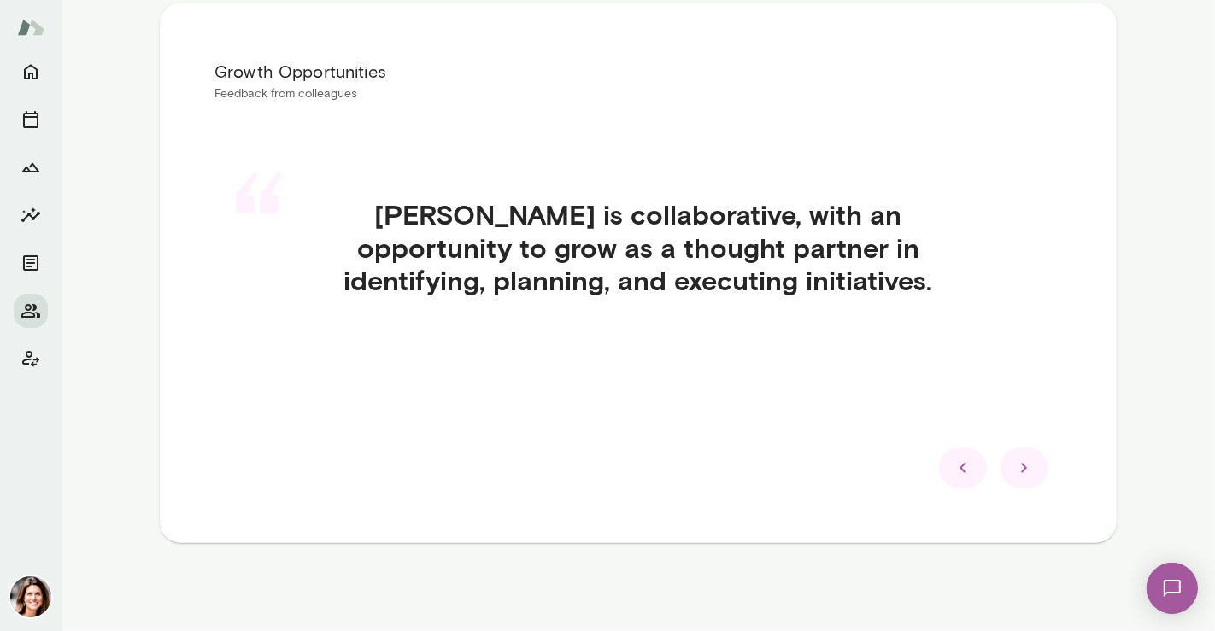
click at [752, 280] on h4 "[PERSON_NAME] is collaborative, with an opportunity to grow as a thought partne…" at bounding box center [637, 247] width 765 height 98
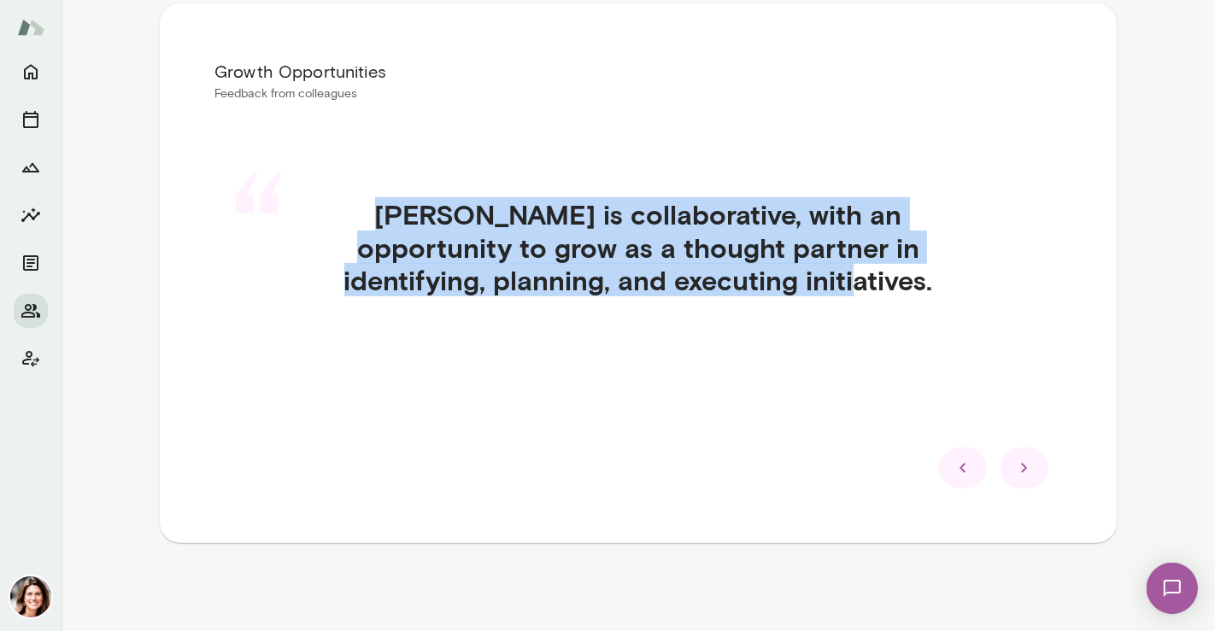
drag, startPoint x: 760, startPoint y: 282, endPoint x: 267, endPoint y: 185, distance: 502.3
click at [267, 185] on div "“ [PERSON_NAME] is collaborative, with an opportunity to grow as a thought part…" at bounding box center [638, 267] width 848 height 221
copy div "“ [PERSON_NAME] is collaborative, with an opportunity to grow as a thought part…"
click at [1021, 469] on icon at bounding box center [1024, 468] width 21 height 21
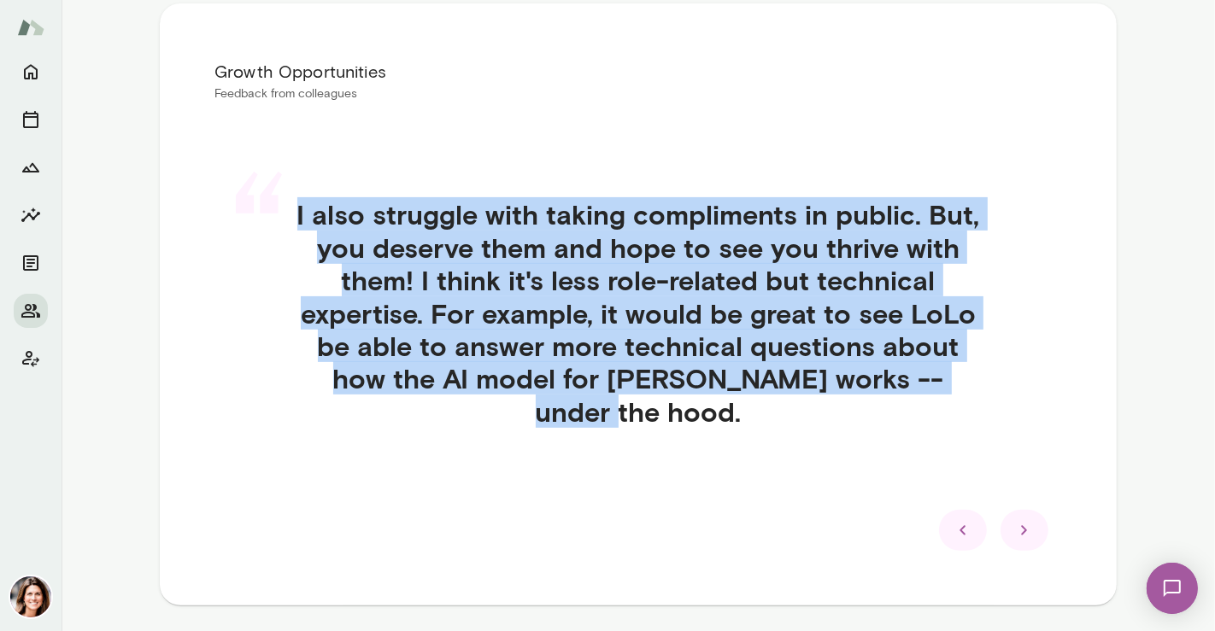
drag, startPoint x: 964, startPoint y: 381, endPoint x: 280, endPoint y: 202, distance: 706.4
click at [280, 202] on div "“ I also struggle with taking compliments in public. But, you deserve them and …" at bounding box center [638, 333] width 848 height 353
copy div "“ I also struggle with taking compliments in public. But, you deserve them and …"
click at [1023, 520] on icon at bounding box center [1024, 530] width 21 height 21
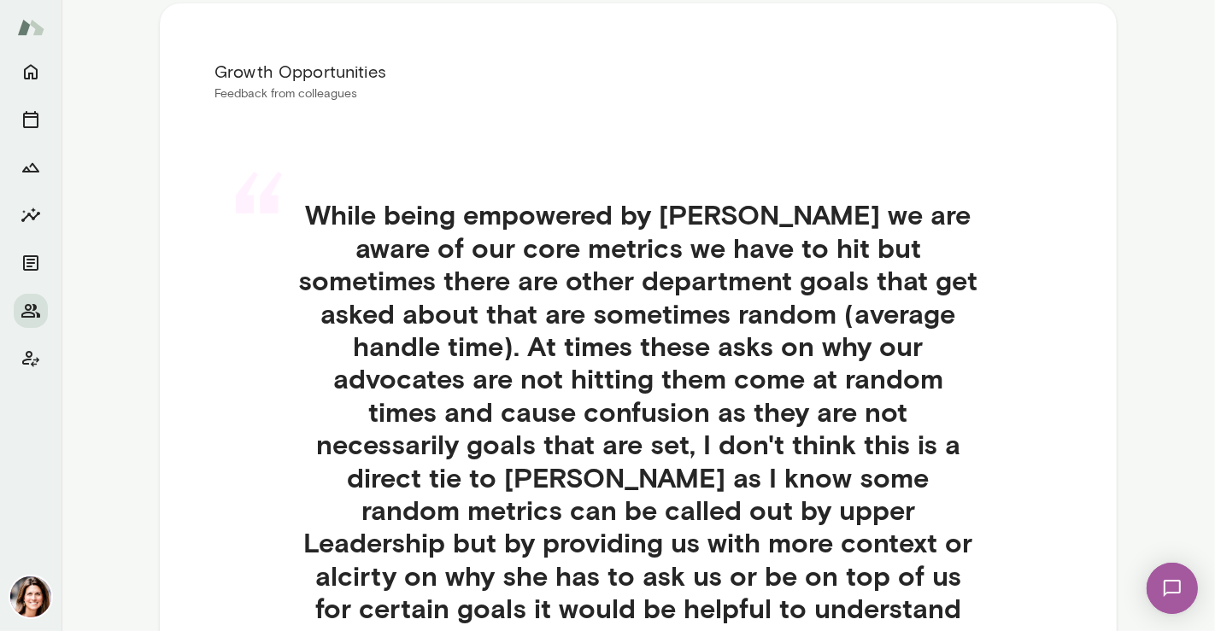
click at [830, 607] on h4 "While being empowered by [PERSON_NAME] we are aware of our core metrics we have…" at bounding box center [637, 427] width 765 height 459
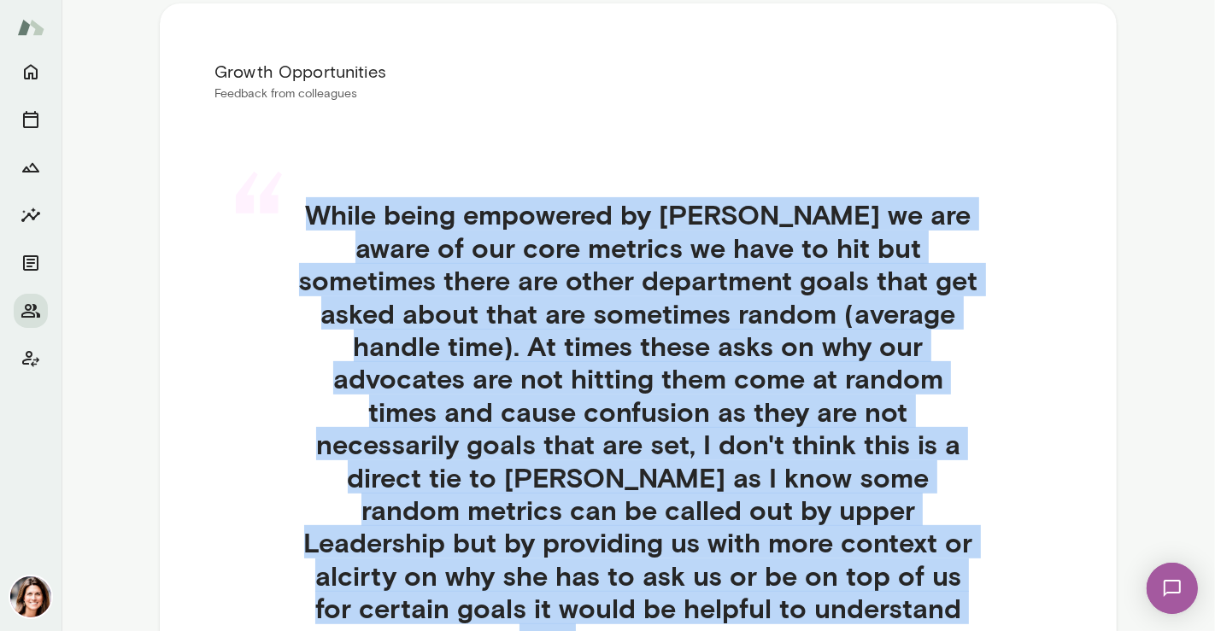
drag, startPoint x: 784, startPoint y: 594, endPoint x: 301, endPoint y: 194, distance: 627.5
click at [301, 194] on div "“ While being empowered by [PERSON_NAME] we are aware of our core metrics we ha…" at bounding box center [638, 448] width 848 height 582
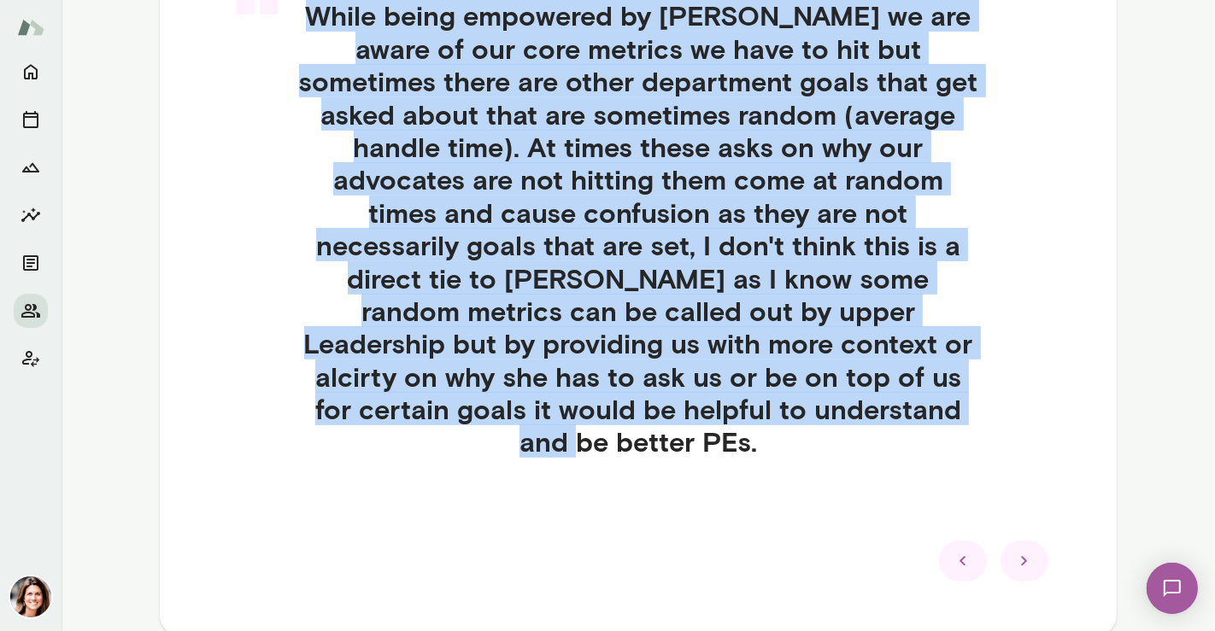
click at [1014, 551] on icon at bounding box center [1024, 561] width 21 height 21
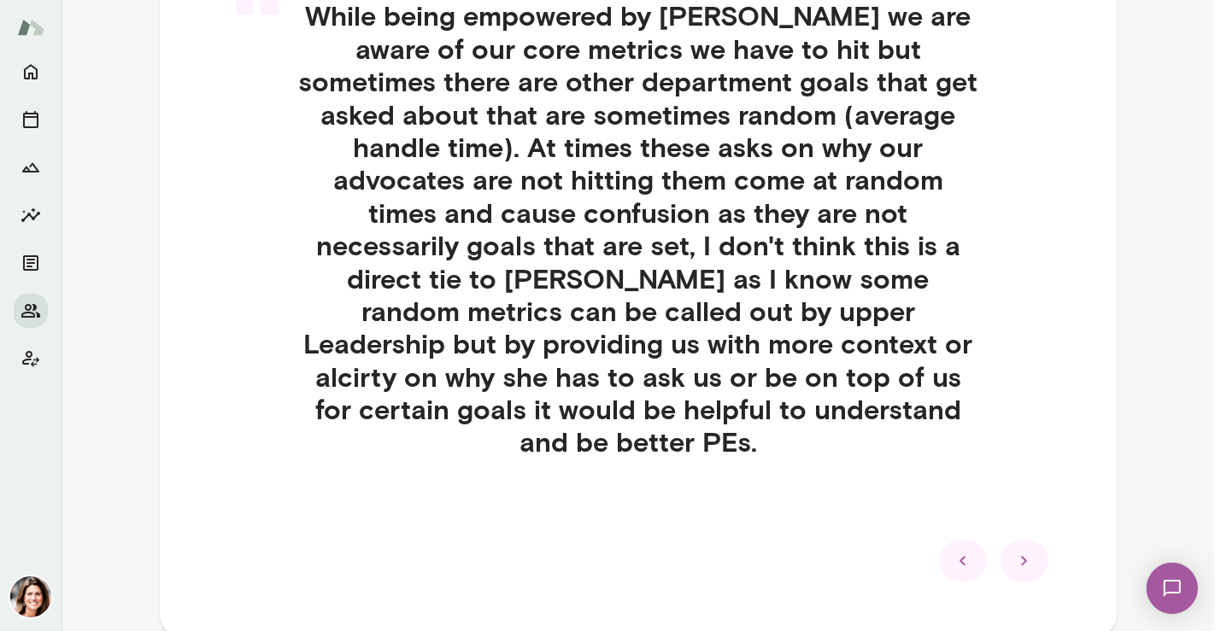
scroll to position [525, 0]
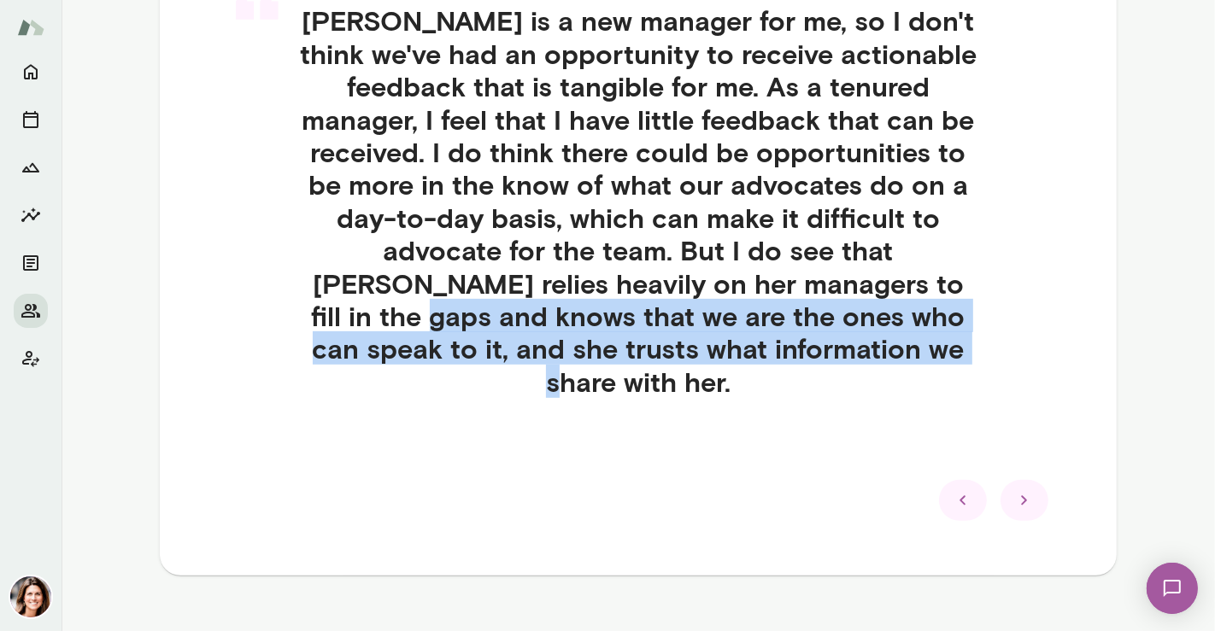
drag, startPoint x: 1188, startPoint y: 410, endPoint x: 1194, endPoint y: 292, distance: 118.1
click at [1194, 293] on main "[PERSON_NAME] Senior Manager of Customer Care, [PERSON_NAME] (GMT-05:00) [GEOGR…" at bounding box center [638, 315] width 1153 height 631
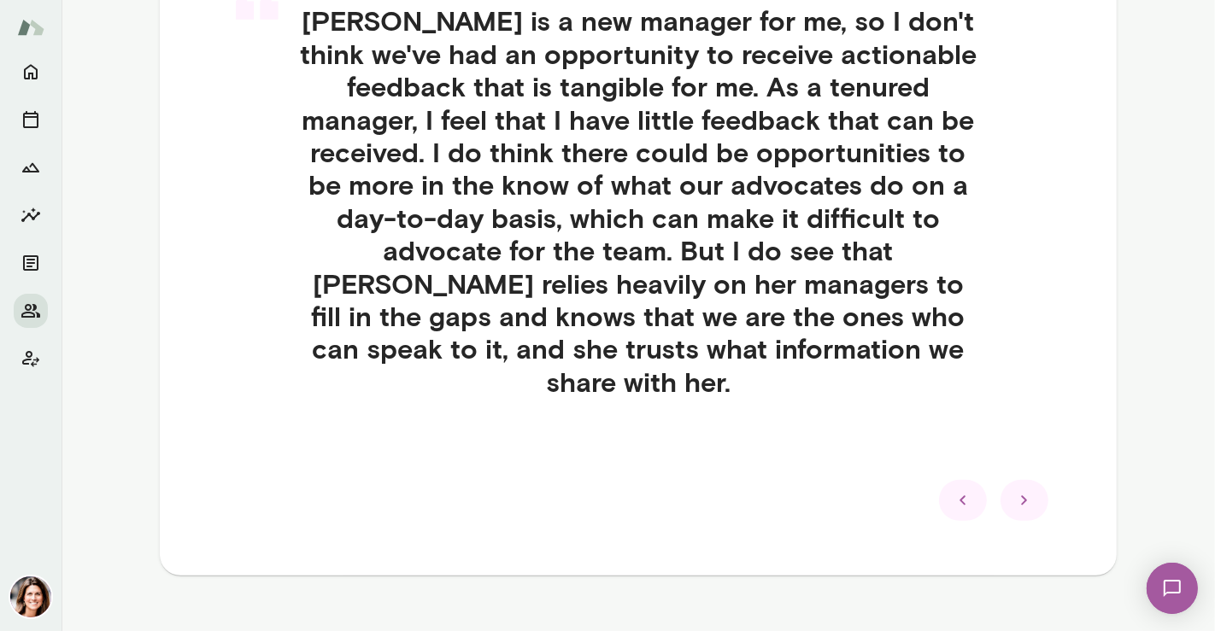
click at [911, 284] on h4 "[PERSON_NAME] is a new manager for me, so I don't think we've had an opportunit…" at bounding box center [637, 201] width 765 height 394
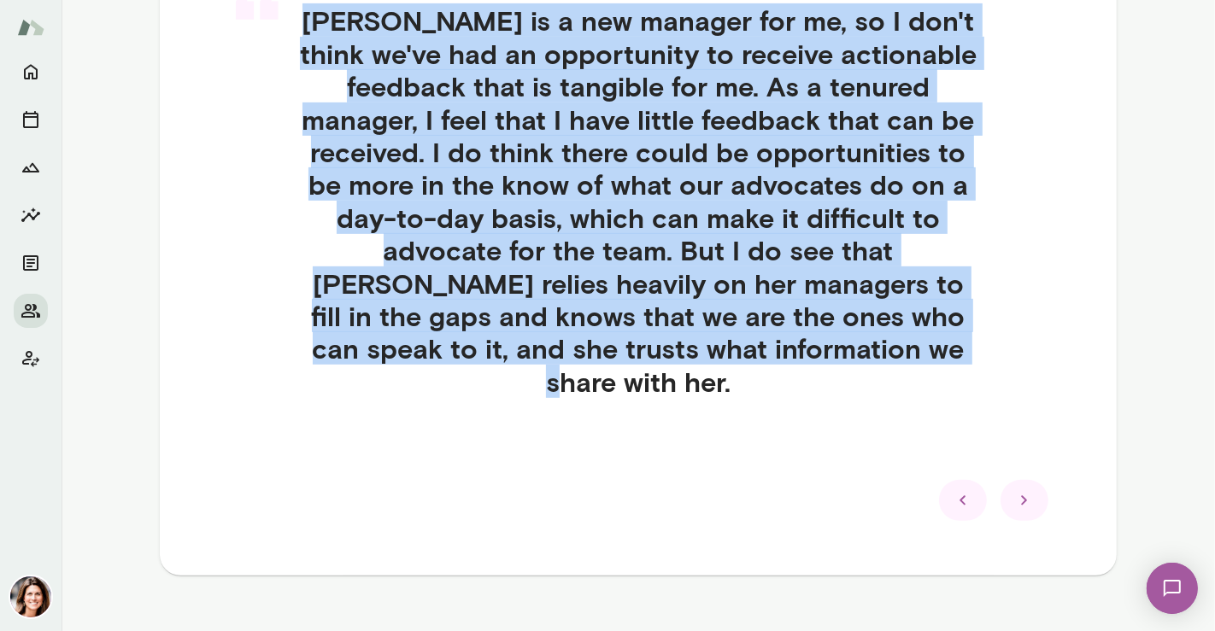
drag, startPoint x: 901, startPoint y: 344, endPoint x: 297, endPoint y: 34, distance: 679.0
click at [297, 34] on h4 "[PERSON_NAME] is a new manager for me, so I don't think we've had an opportunit…" at bounding box center [637, 201] width 765 height 394
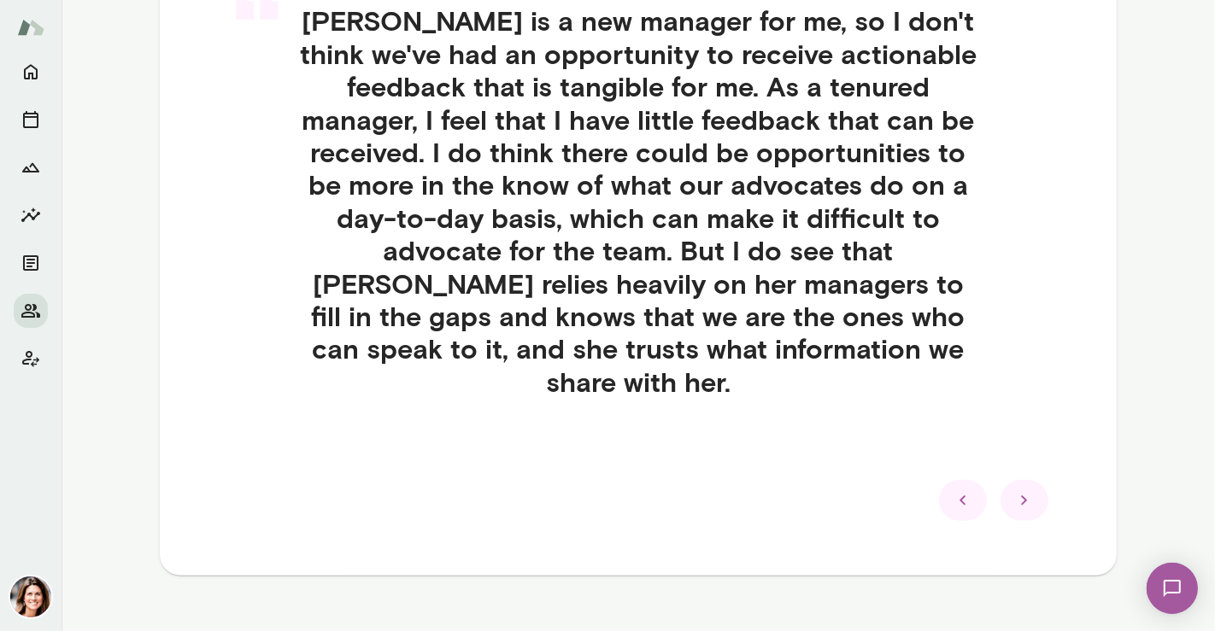
click at [1004, 480] on div at bounding box center [1024, 500] width 48 height 41
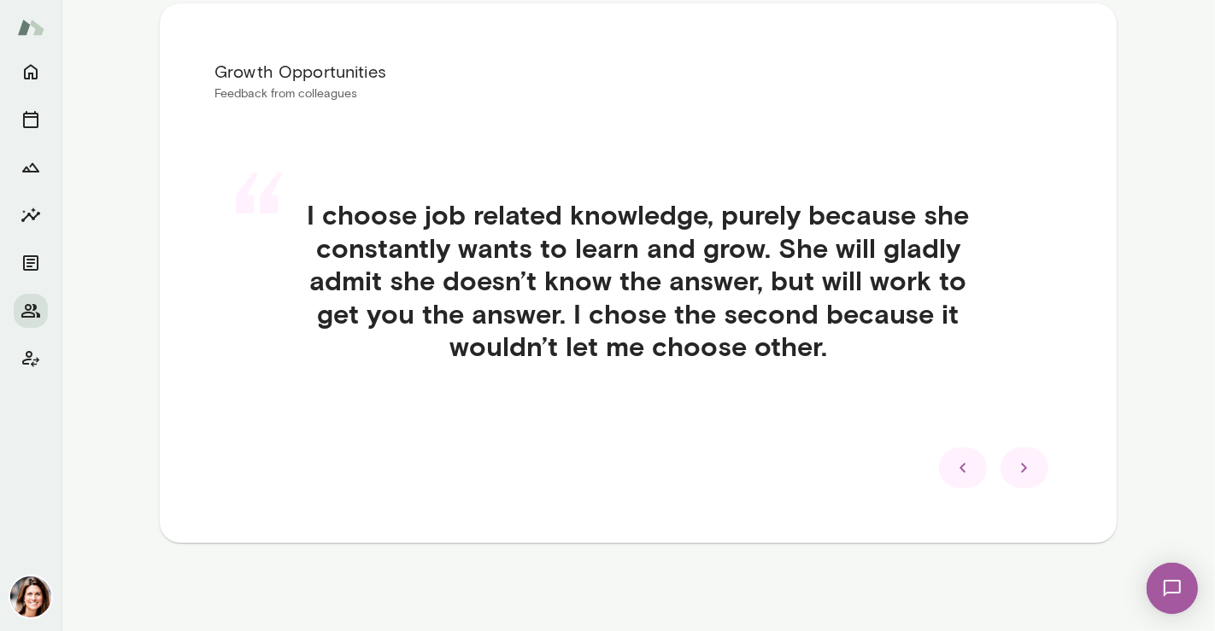
click at [818, 349] on h4 "I choose job related knowledge, purely because she constantly wants to learn an…" at bounding box center [637, 280] width 765 height 164
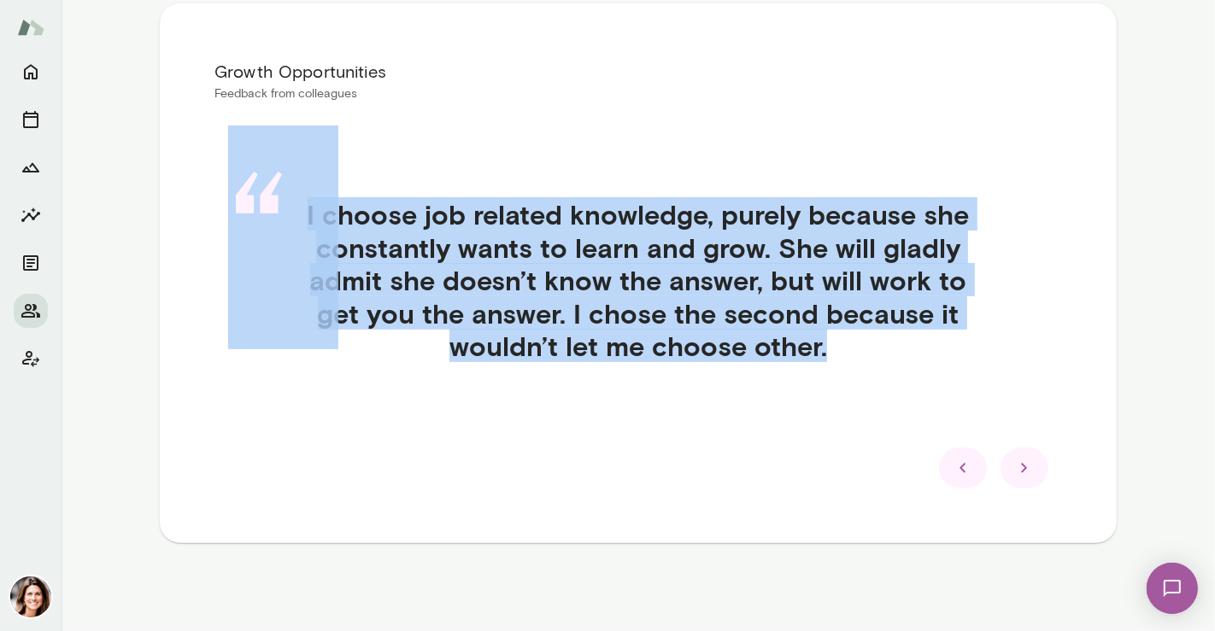
drag, startPoint x: 741, startPoint y: 332, endPoint x: 238, endPoint y: 164, distance: 530.6
click at [238, 164] on div "“ I choose job related knowledge, purely because she constantly wants to learn …" at bounding box center [638, 300] width 848 height 287
click at [345, 190] on div "“ I choose job related knowledge, purely because she constantly wants to learn …" at bounding box center [638, 300] width 848 height 287
click at [374, 217] on h4 "I choose job related knowledge, purely because she constantly wants to learn an…" at bounding box center [637, 280] width 765 height 164
click at [559, 250] on h4 "I choose job related knowledge, purely because she constantly wants to learn an…" at bounding box center [637, 280] width 765 height 164
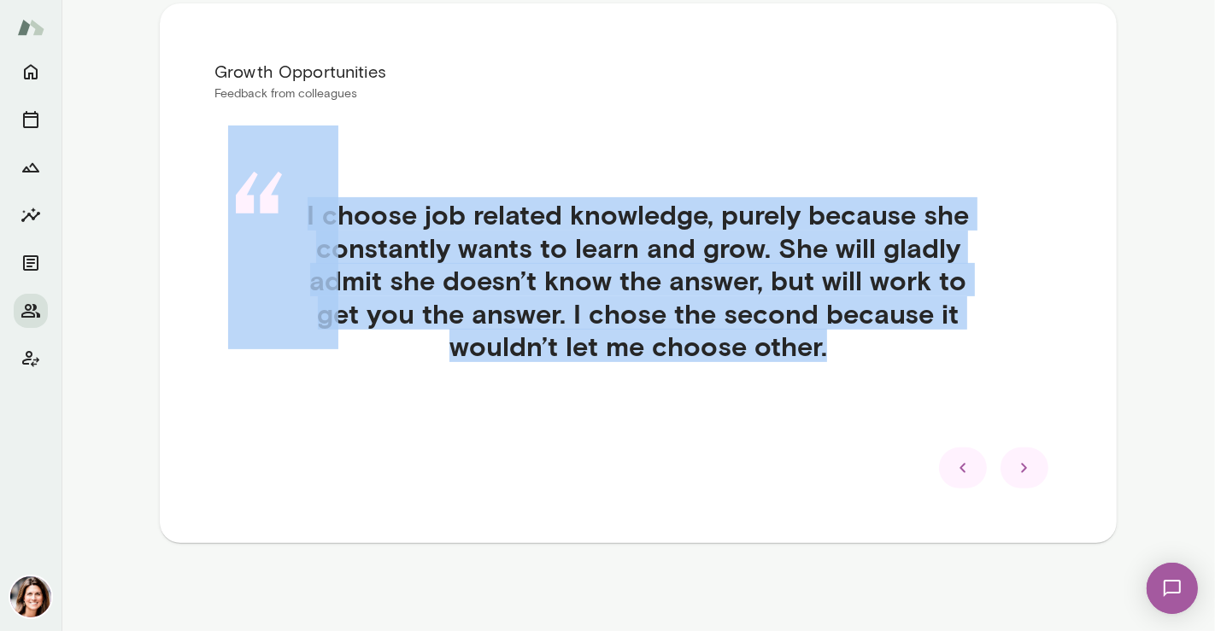
click at [830, 386] on div "“ I choose job related knowledge, purely because she constantly wants to learn …" at bounding box center [638, 300] width 848 height 287
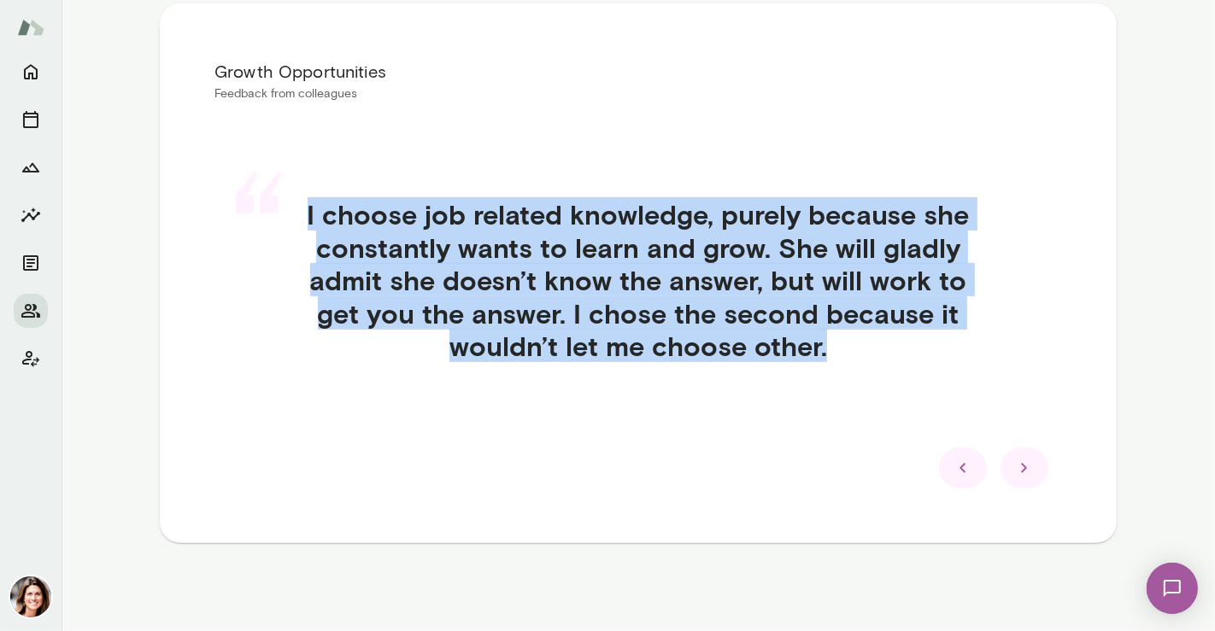
drag, startPoint x: 835, startPoint y: 355, endPoint x: 290, endPoint y: 211, distance: 563.7
click at [290, 211] on h4 "I choose job related knowledge, purely because she constantly wants to learn an…" at bounding box center [637, 280] width 765 height 164
click at [1024, 465] on icon at bounding box center [1024, 468] width 21 height 21
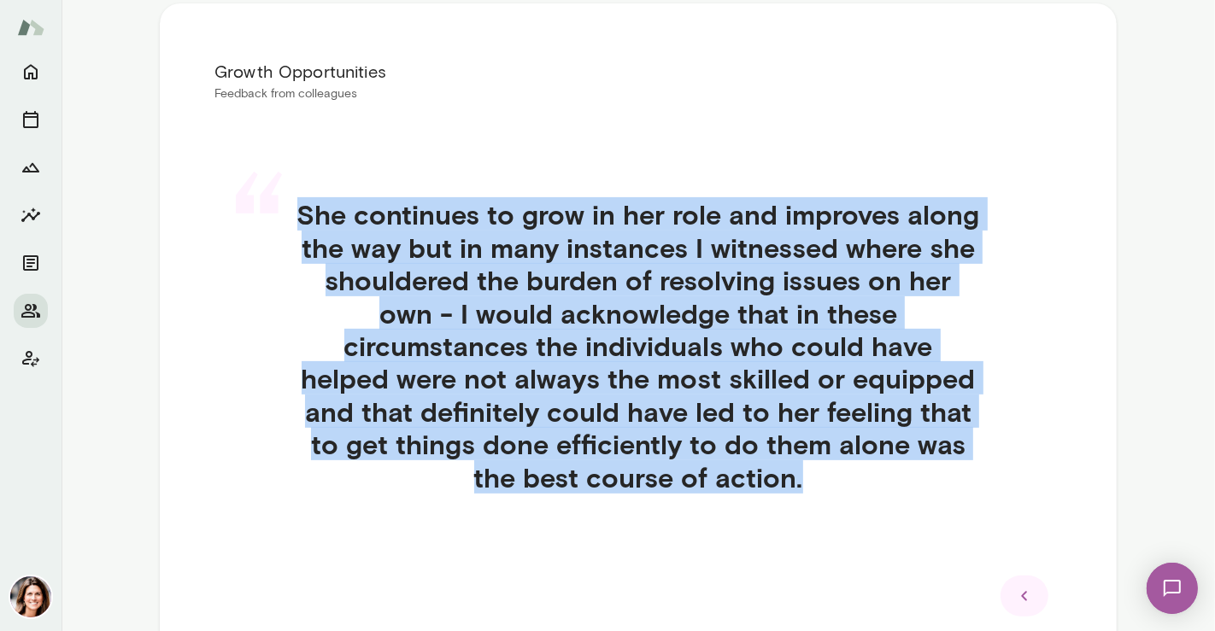
drag, startPoint x: 771, startPoint y: 479, endPoint x: 295, endPoint y: 208, distance: 548.3
click at [295, 208] on h4 "She continues to grow in her role and improves along the way but in many instan…" at bounding box center [637, 346] width 765 height 296
click at [26, 67] on icon "Home" at bounding box center [31, 72] width 21 height 21
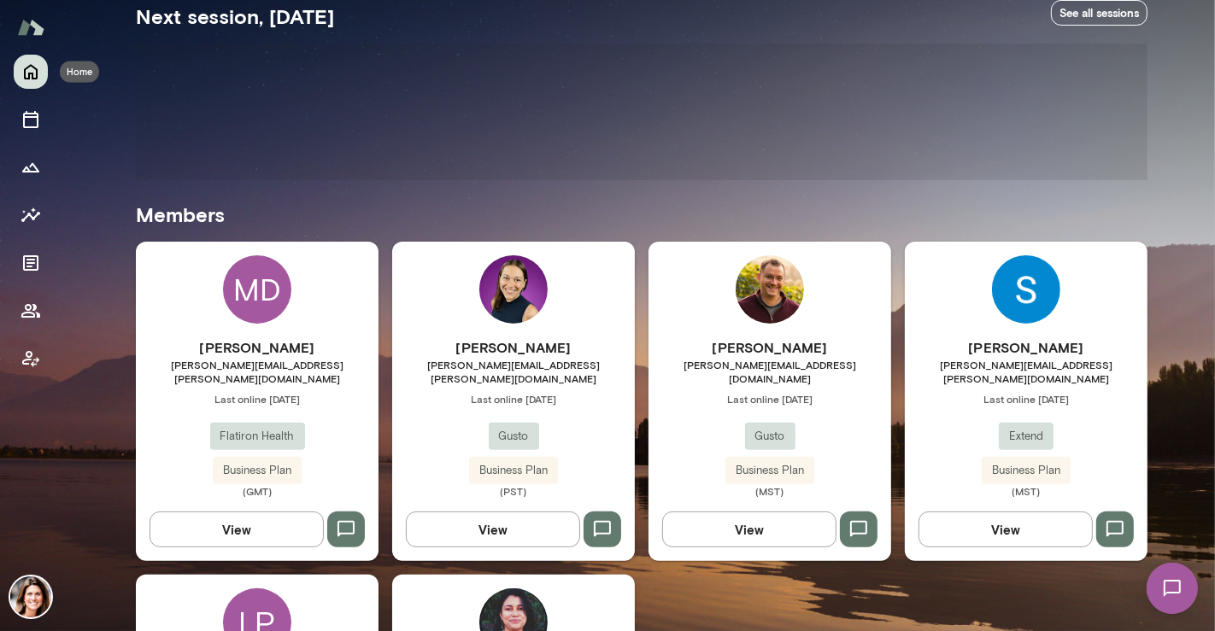
scroll to position [308, 0]
